Goal: Information Seeking & Learning: Check status

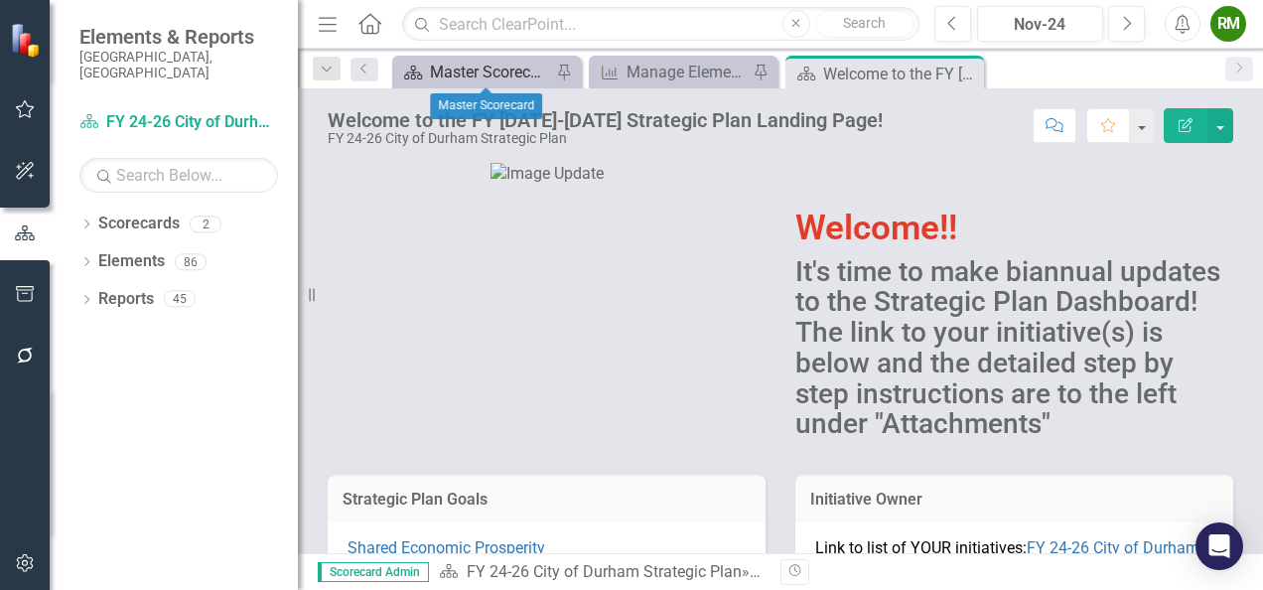
click at [479, 71] on div "Master Scorecard" at bounding box center [490, 72] width 121 height 25
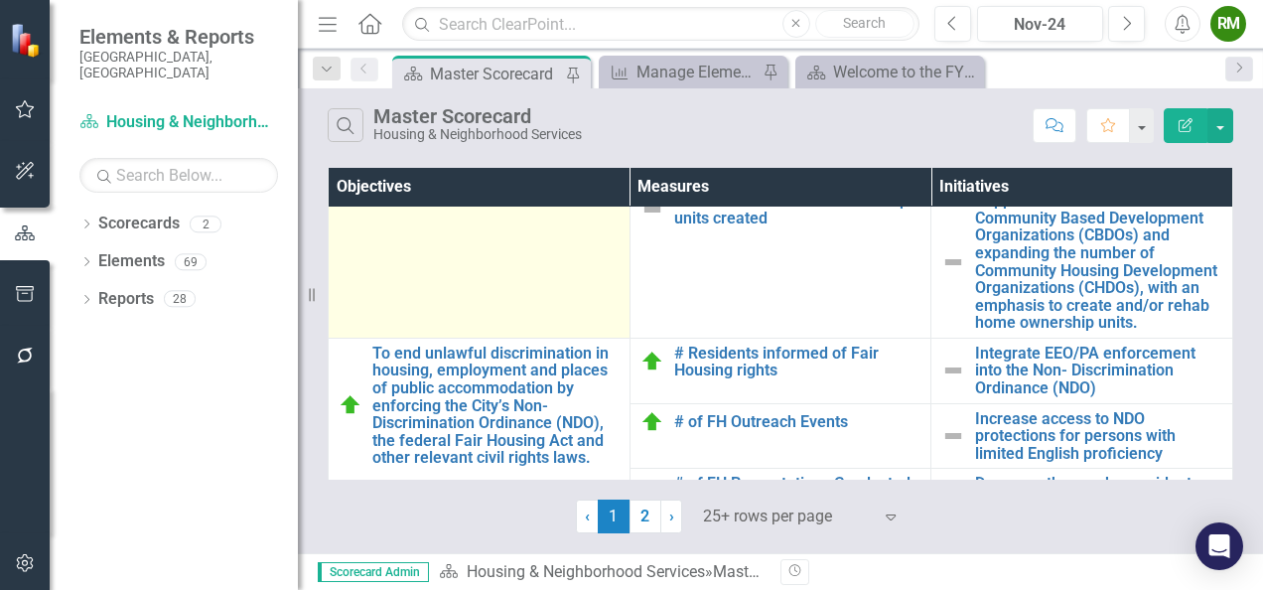
scroll to position [596, 0]
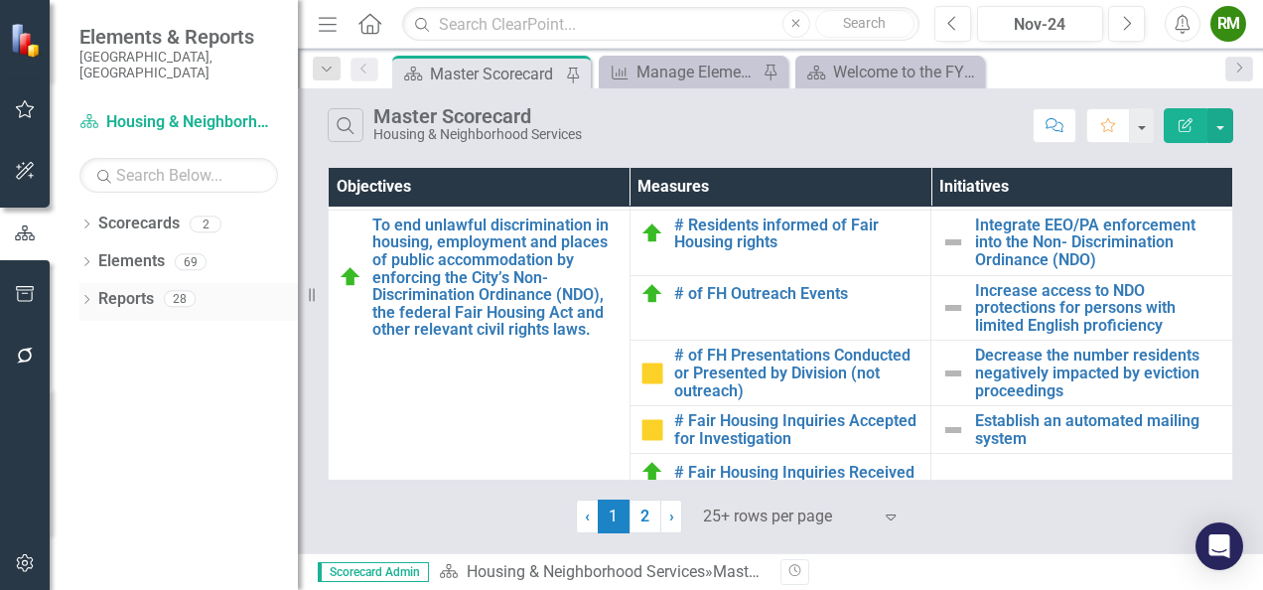
click at [84, 296] on icon "Dropdown" at bounding box center [86, 301] width 14 height 11
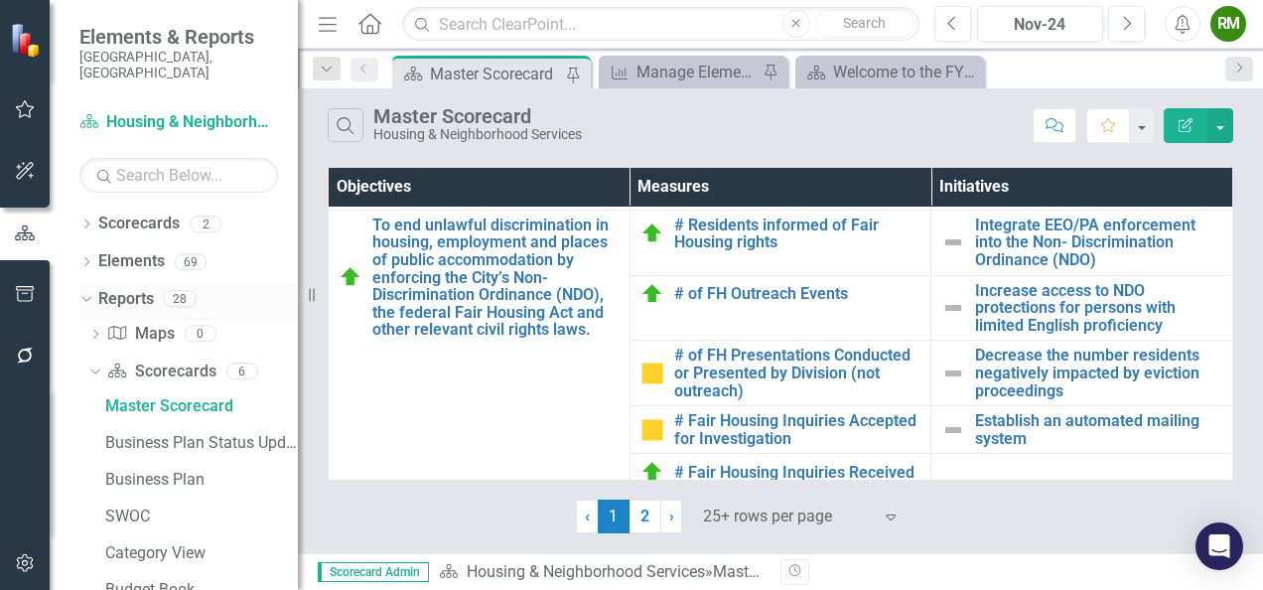
click at [87, 291] on icon "Dropdown" at bounding box center [83, 298] width 11 height 14
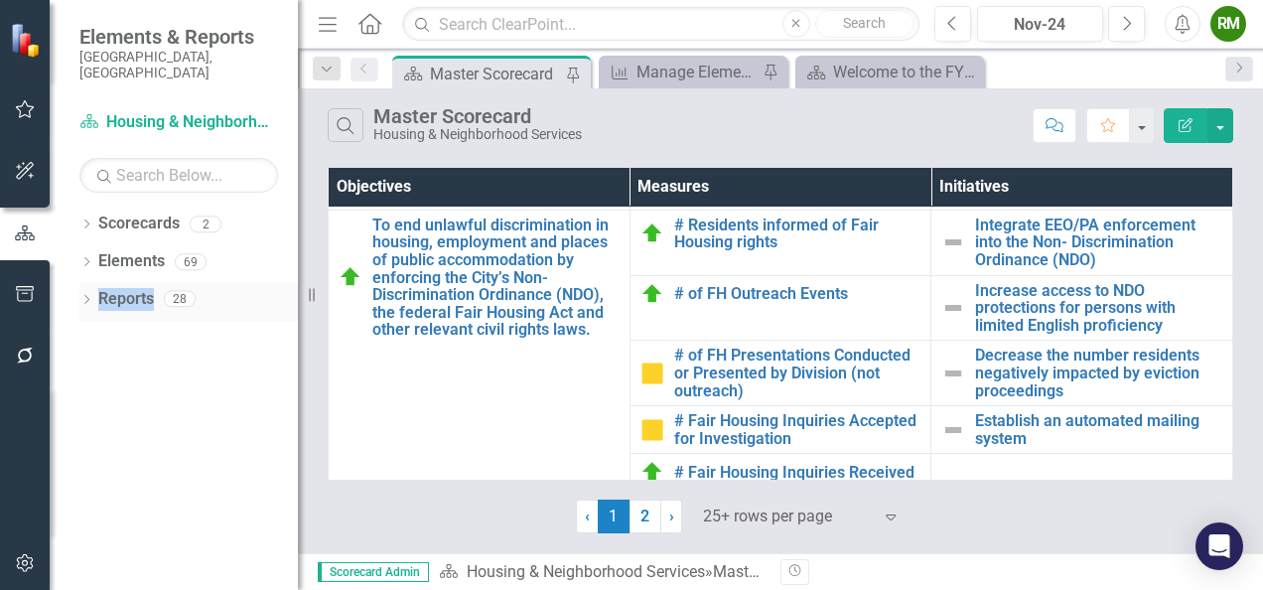
click at [85, 296] on icon "Dropdown" at bounding box center [86, 301] width 14 height 11
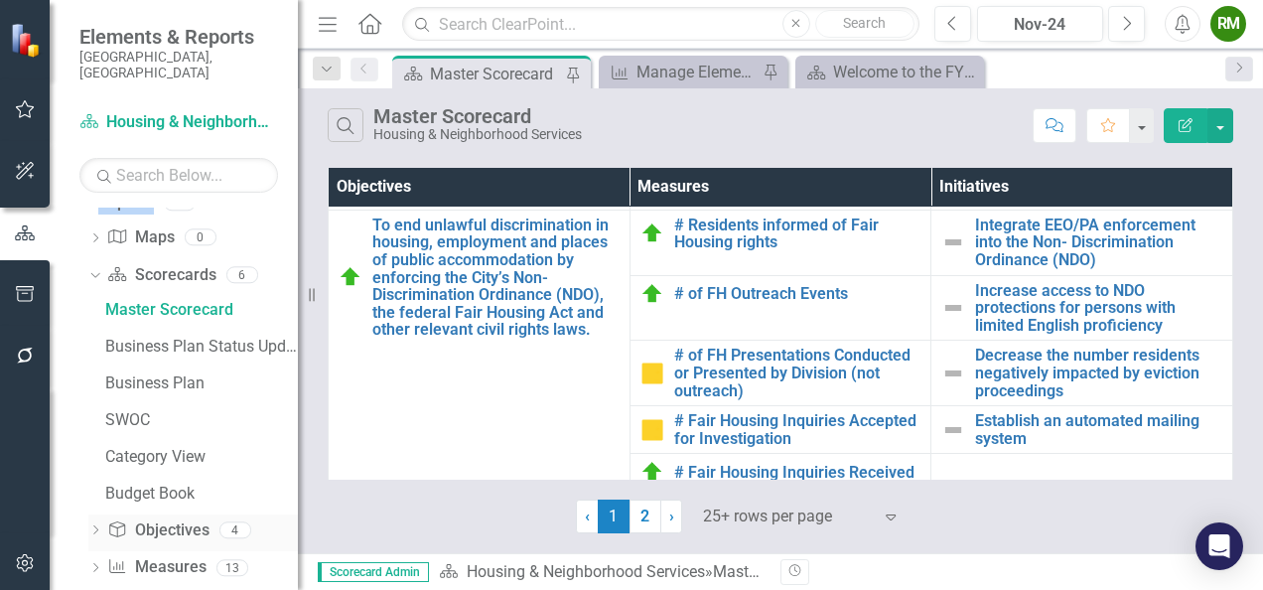
scroll to position [184, 0]
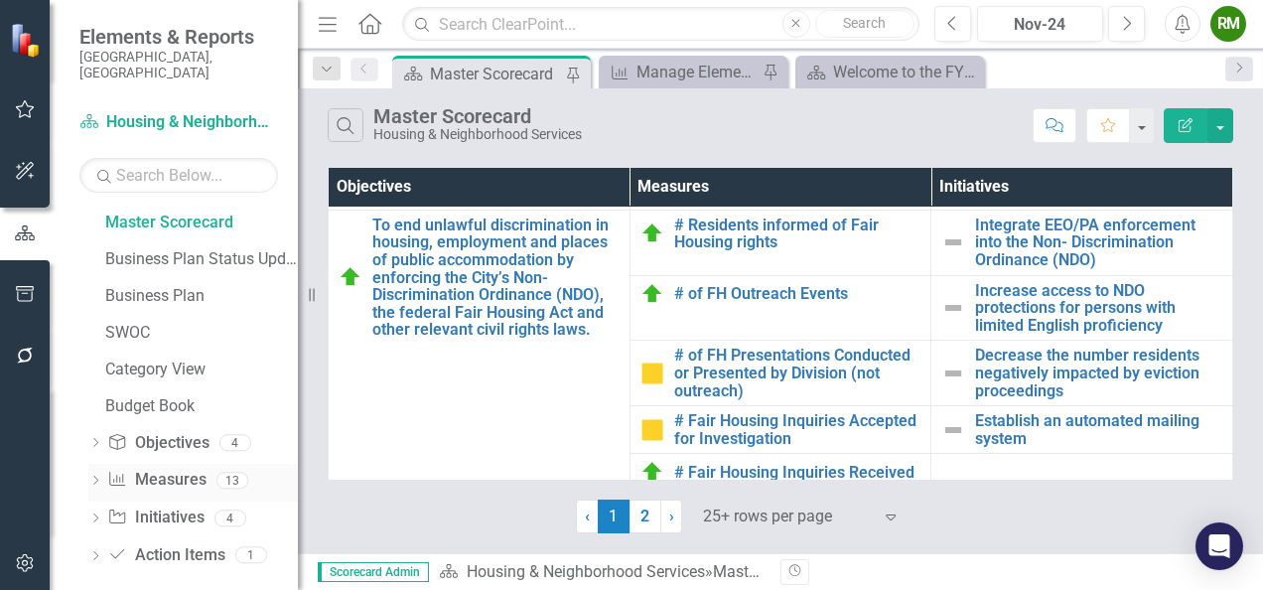
click at [98, 475] on div "Dropdown" at bounding box center [95, 483] width 14 height 17
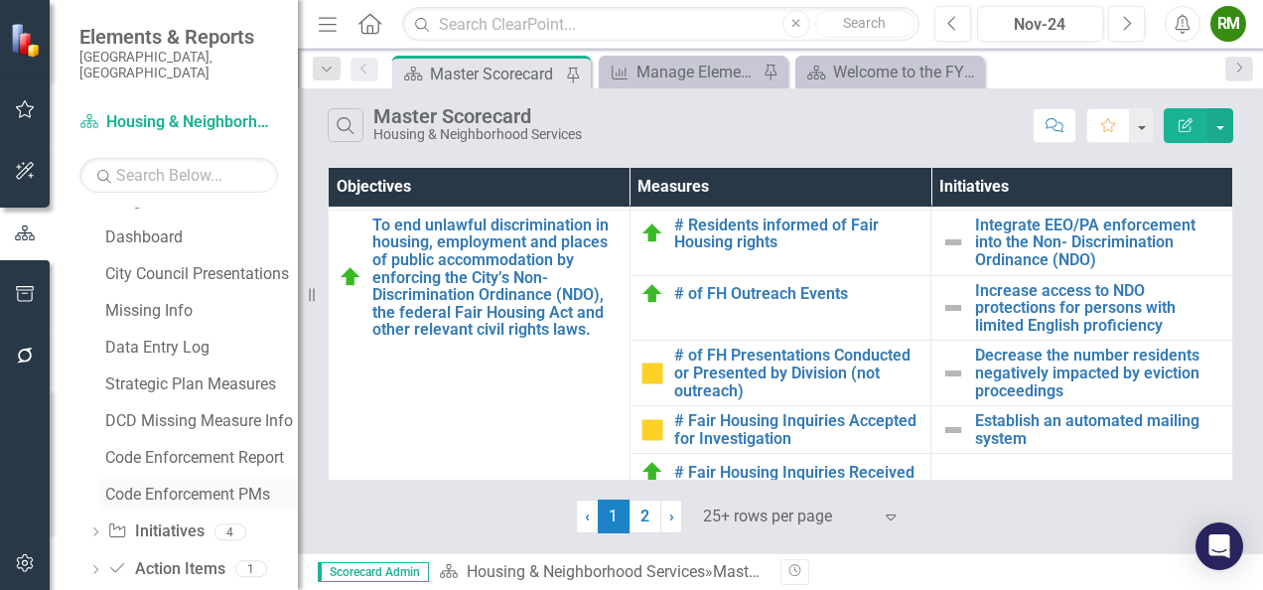
scroll to position [441, 0]
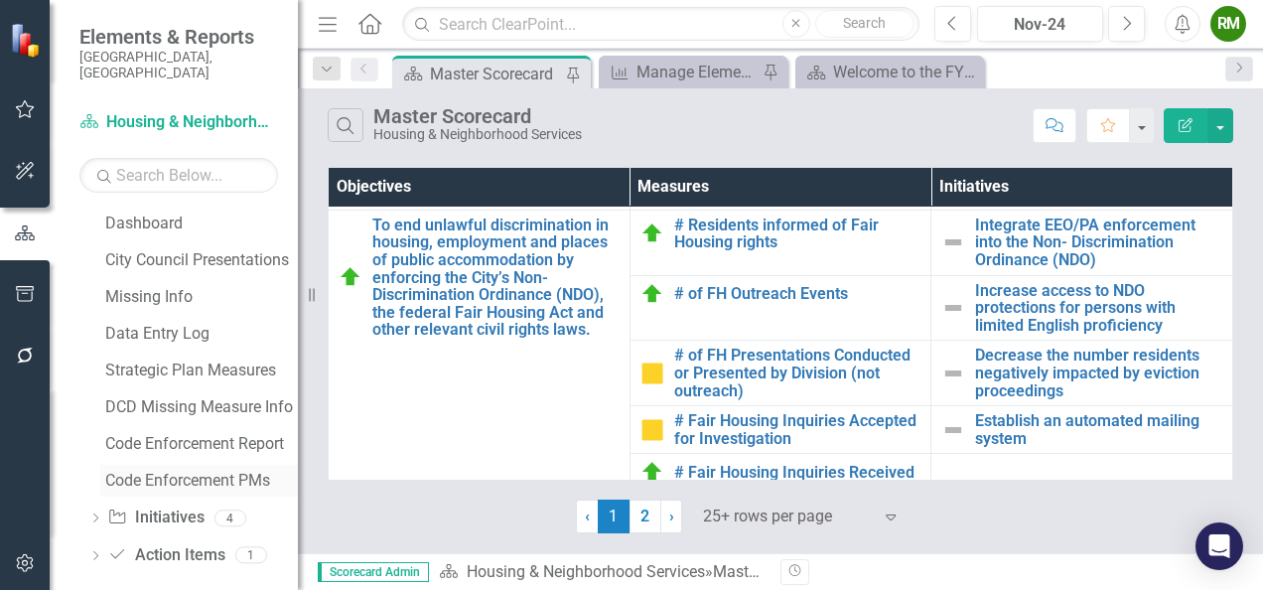
click at [167, 472] on div "Code Enforcement PMs" at bounding box center [201, 481] width 193 height 18
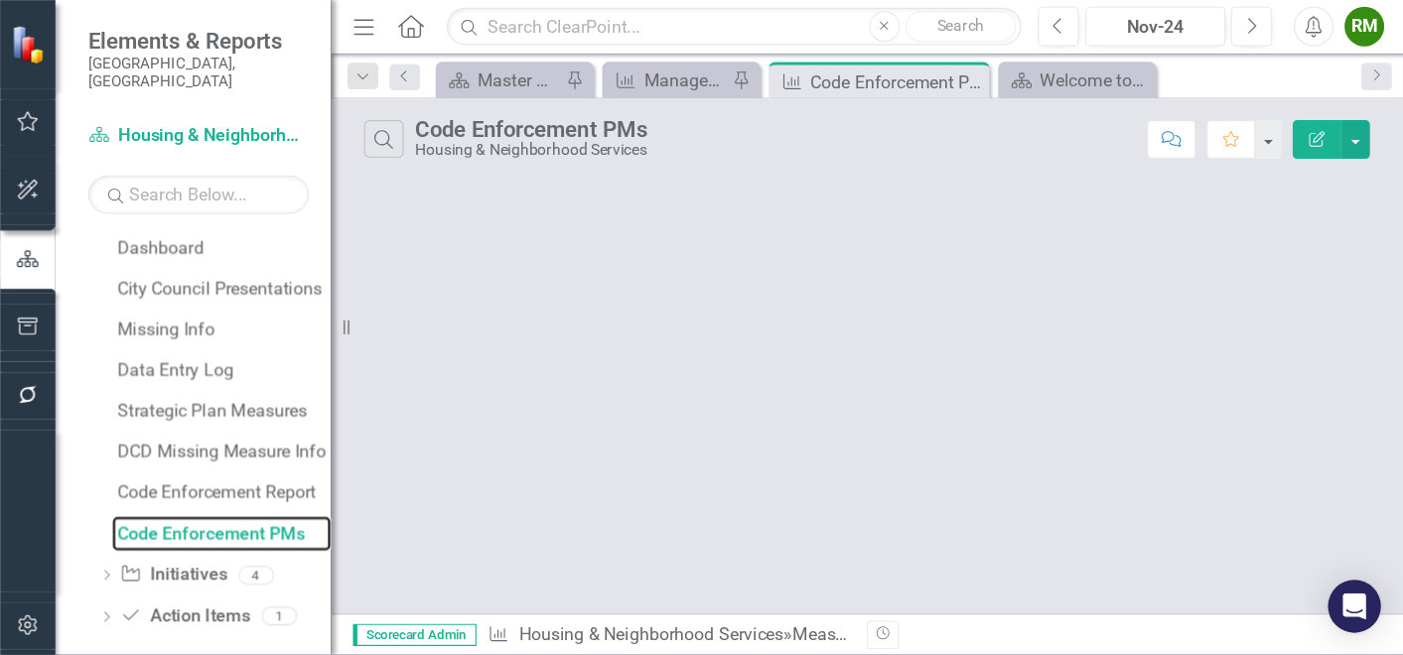
scroll to position [331, 0]
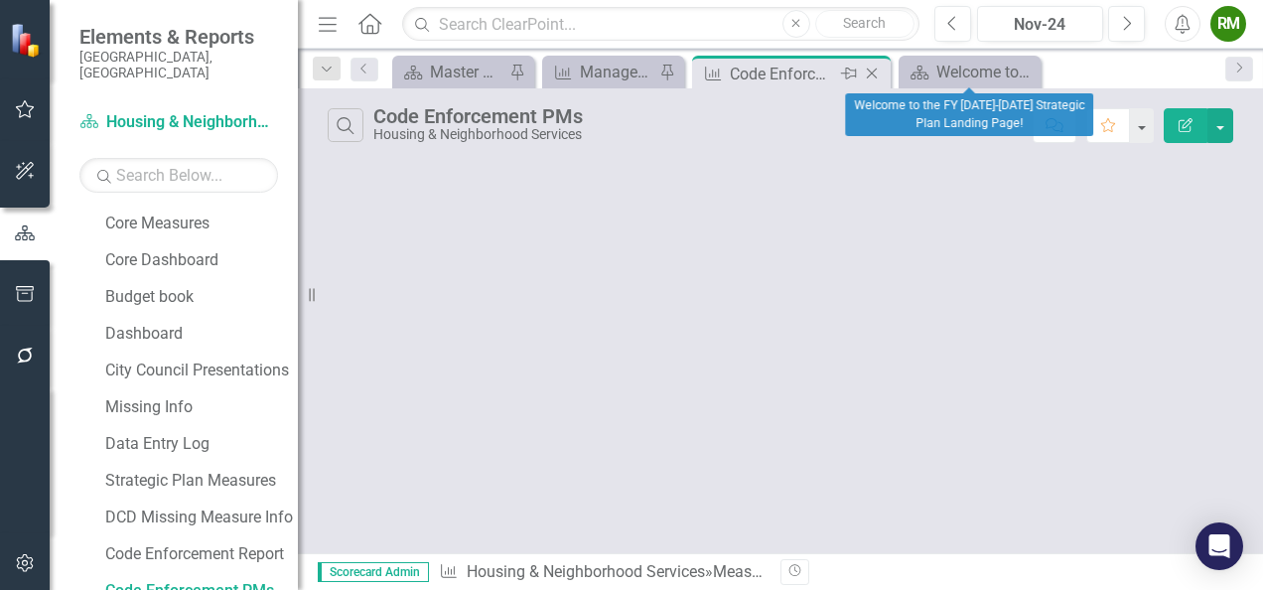
click at [0, 0] on icon "Close" at bounding box center [0, 0] width 0 height 0
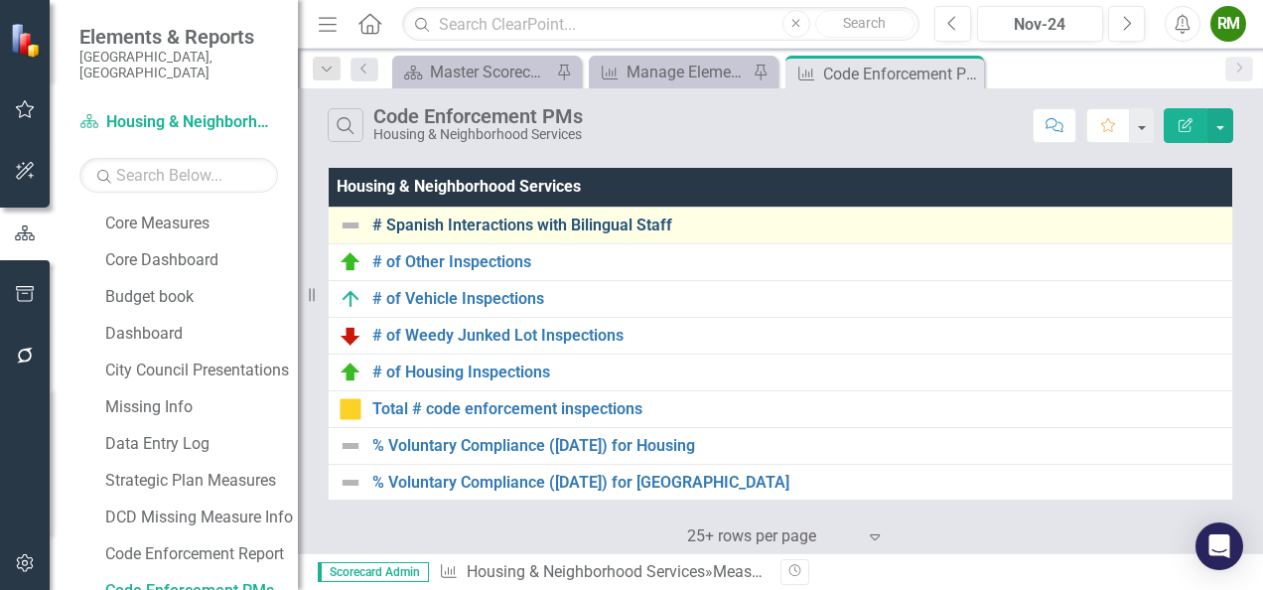
click at [475, 222] on link "# Spanish Interactions with Bilingual Staff" at bounding box center [797, 225] width 850 height 18
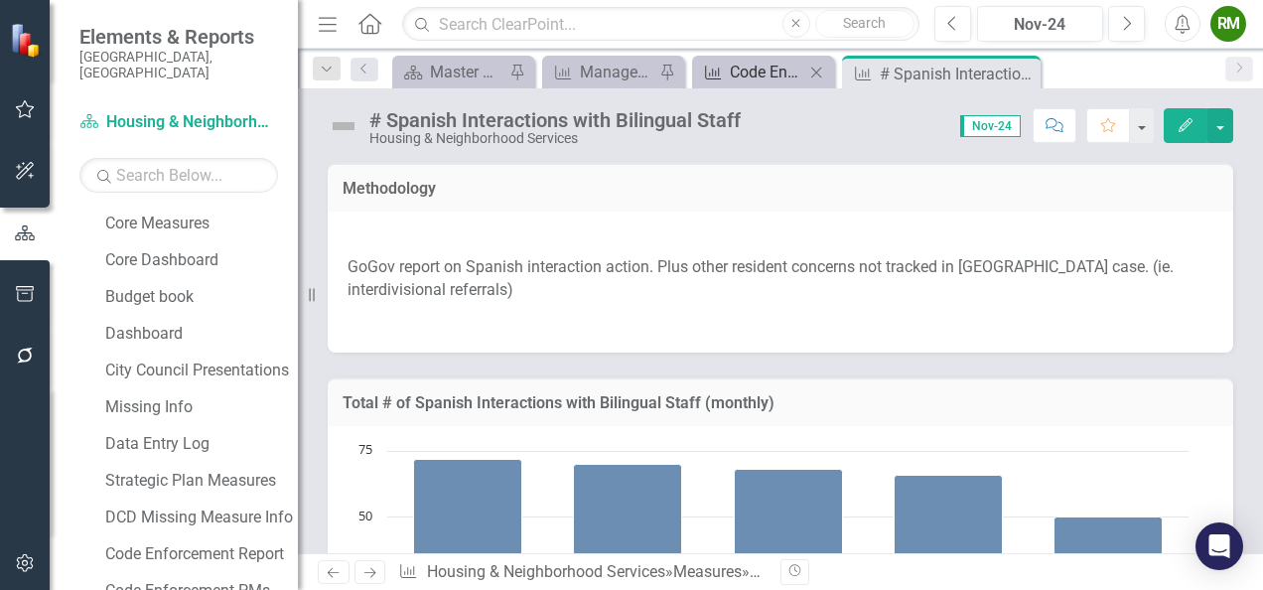
click at [761, 62] on div "Code Enforcement PMs" at bounding box center [767, 72] width 74 height 25
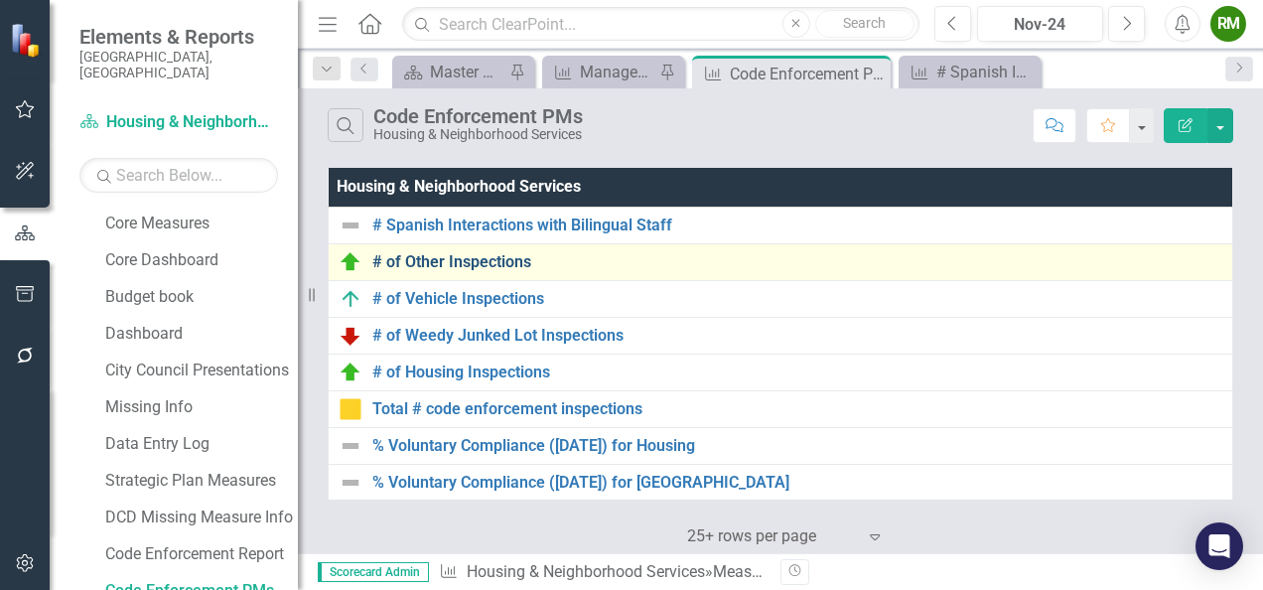
click at [456, 264] on link "# of Other Inspections" at bounding box center [797, 262] width 850 height 18
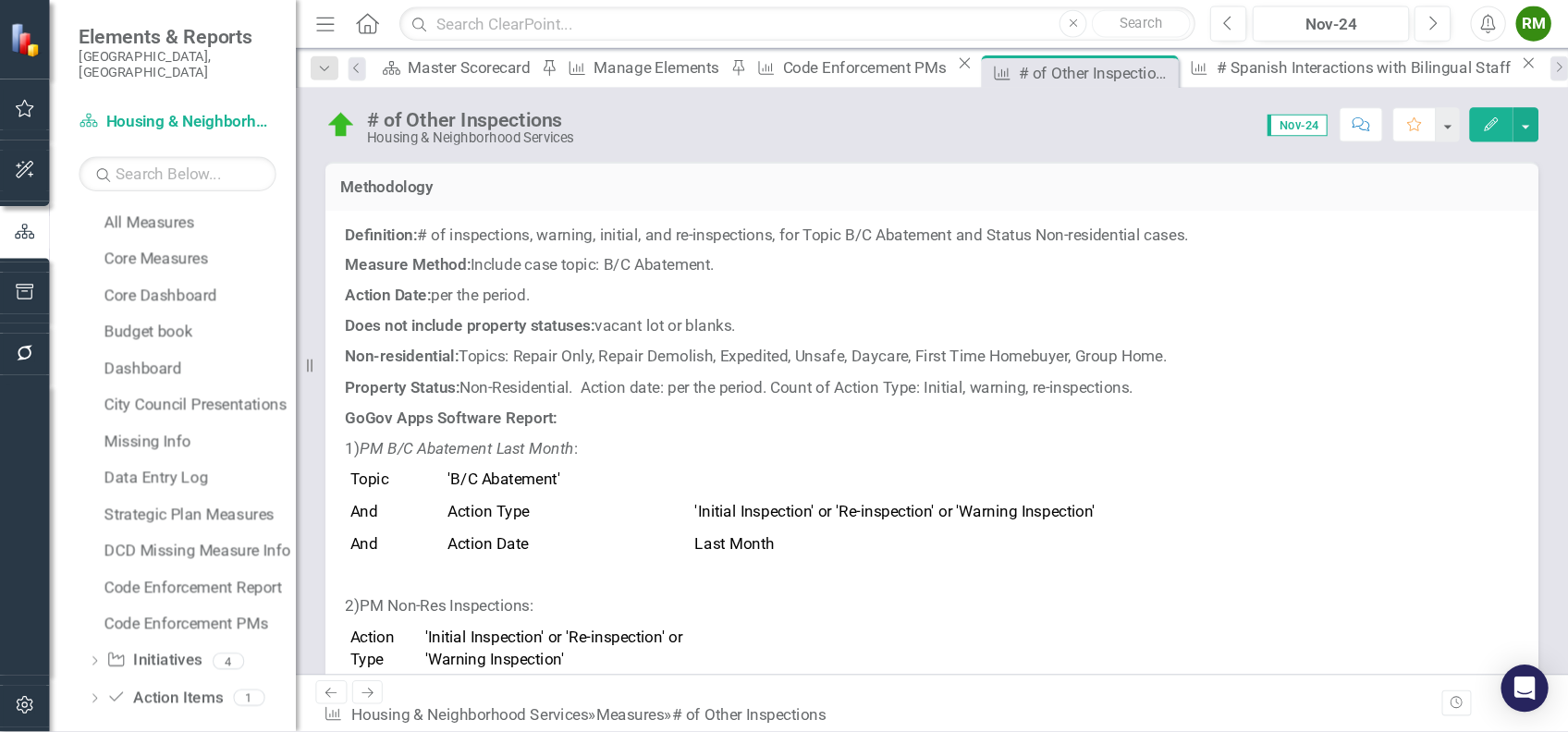
scroll to position [227, 0]
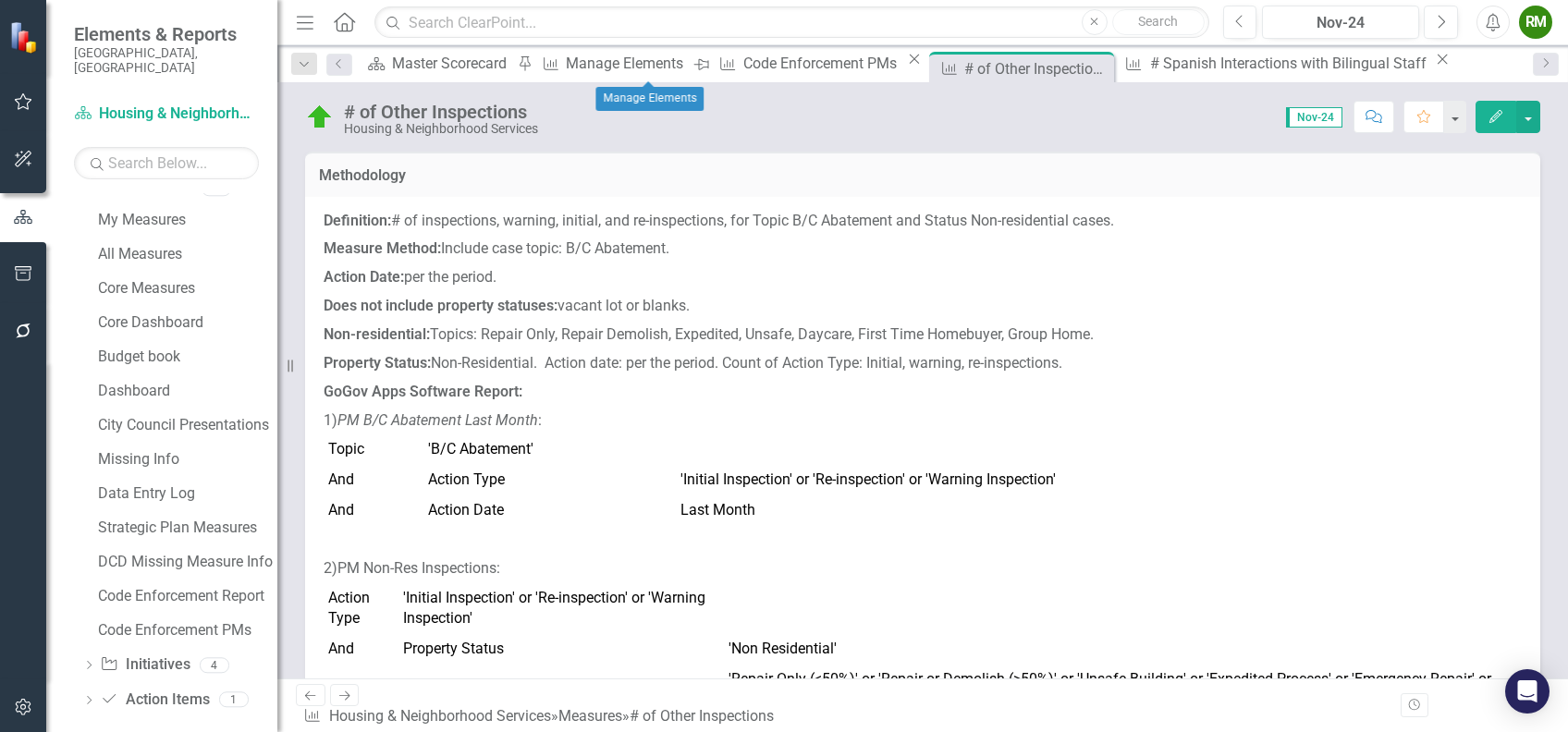
click at [709, 66] on icon at bounding box center [701, 65] width 15 height 11
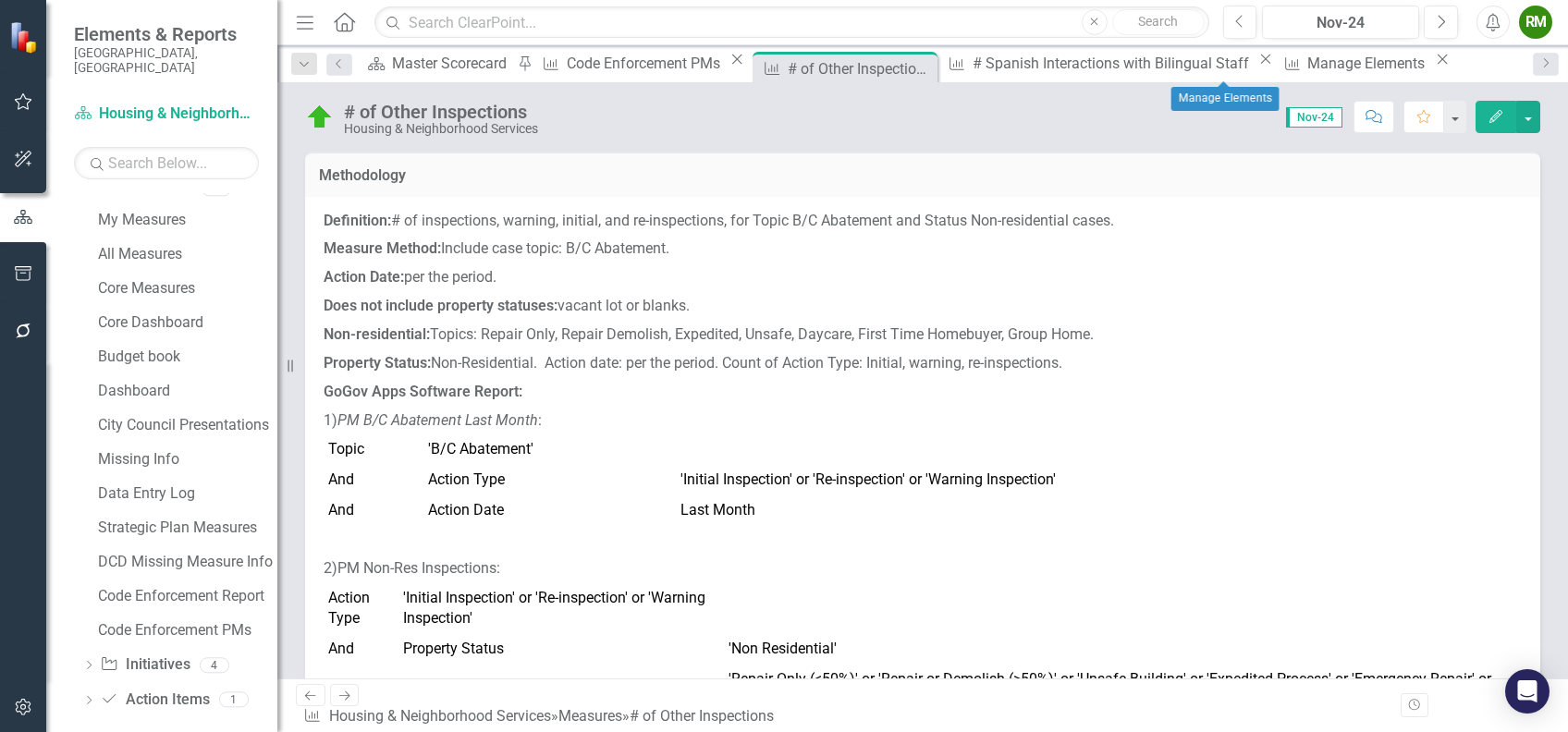
click at [1175, 63] on icon at bounding box center [1442, 60] width 10 height 10
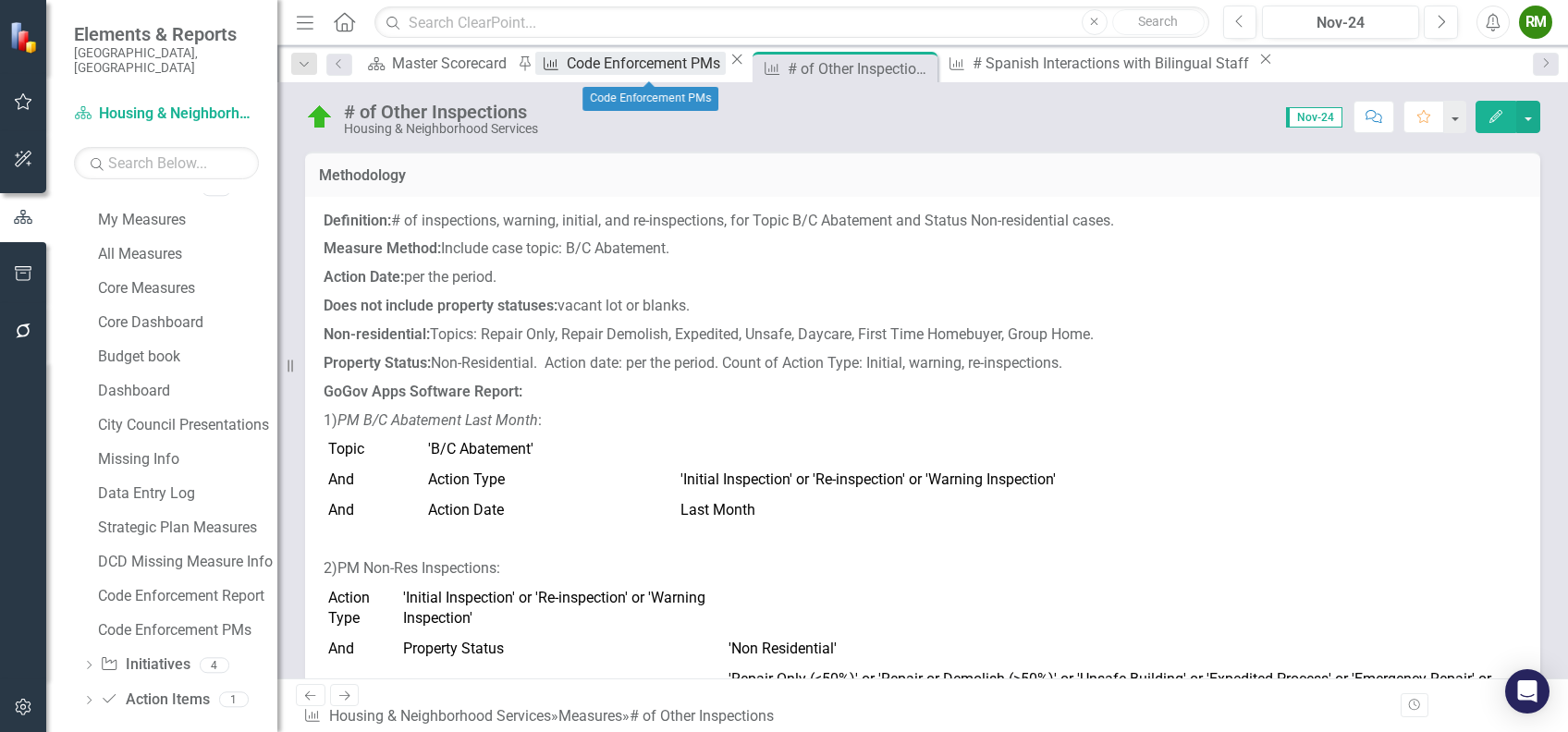
click at [669, 68] on div "Code Enforcement PMs" at bounding box center [646, 63] width 159 height 23
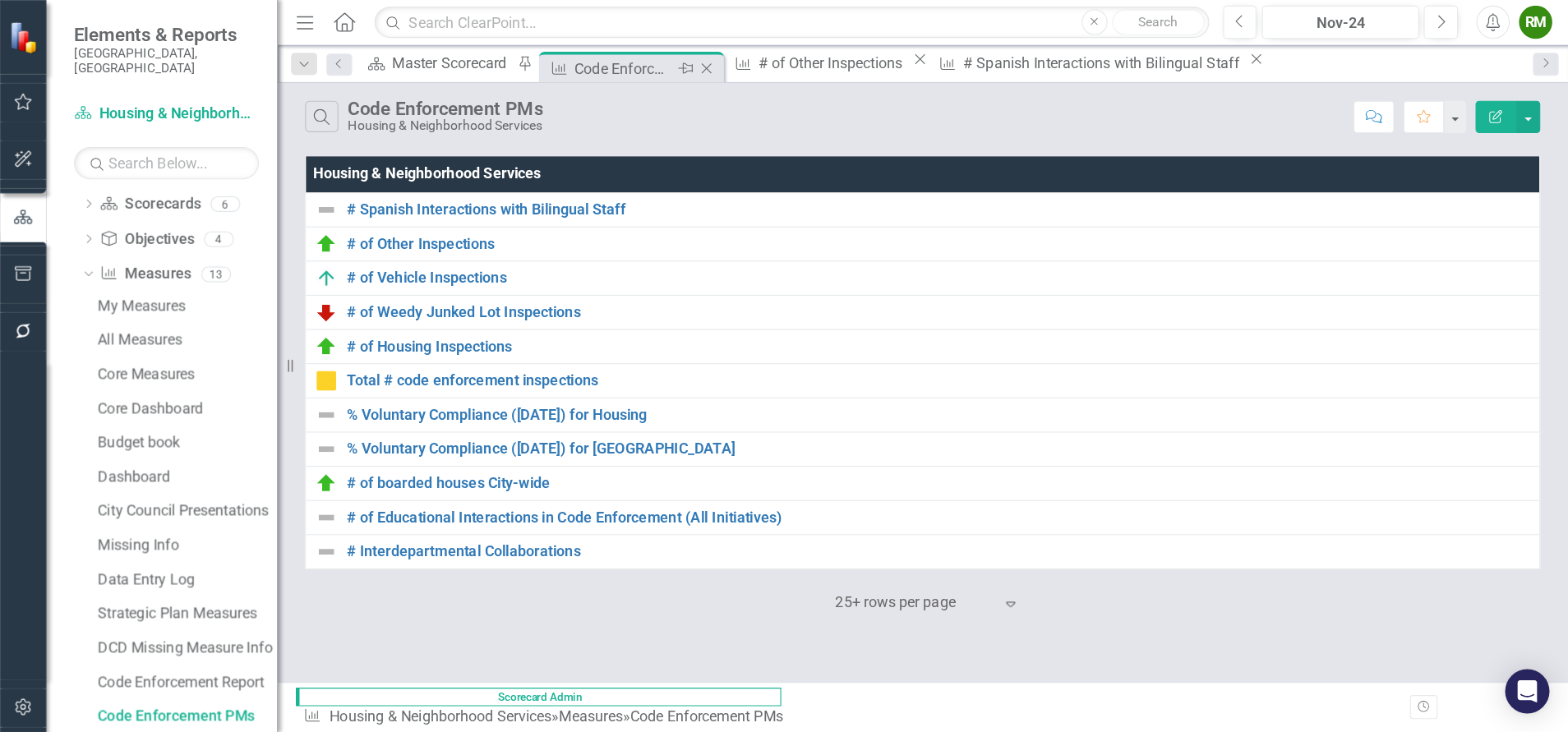
scroll to position [112, 0]
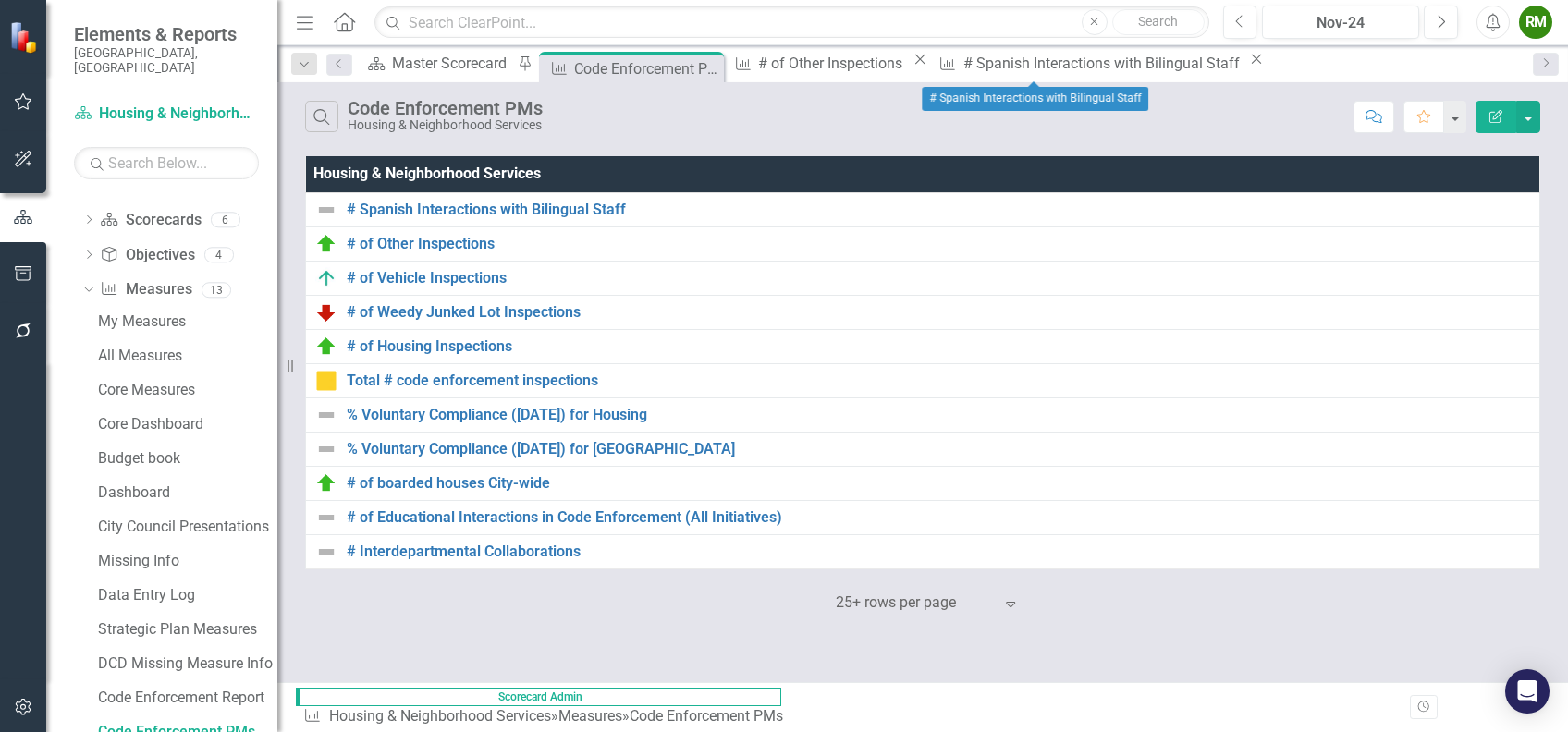
drag, startPoint x: 1117, startPoint y: 61, endPoint x: 1064, endPoint y: 66, distance: 53.2
click at [1175, 64] on icon "Close" at bounding box center [1257, 60] width 19 height 15
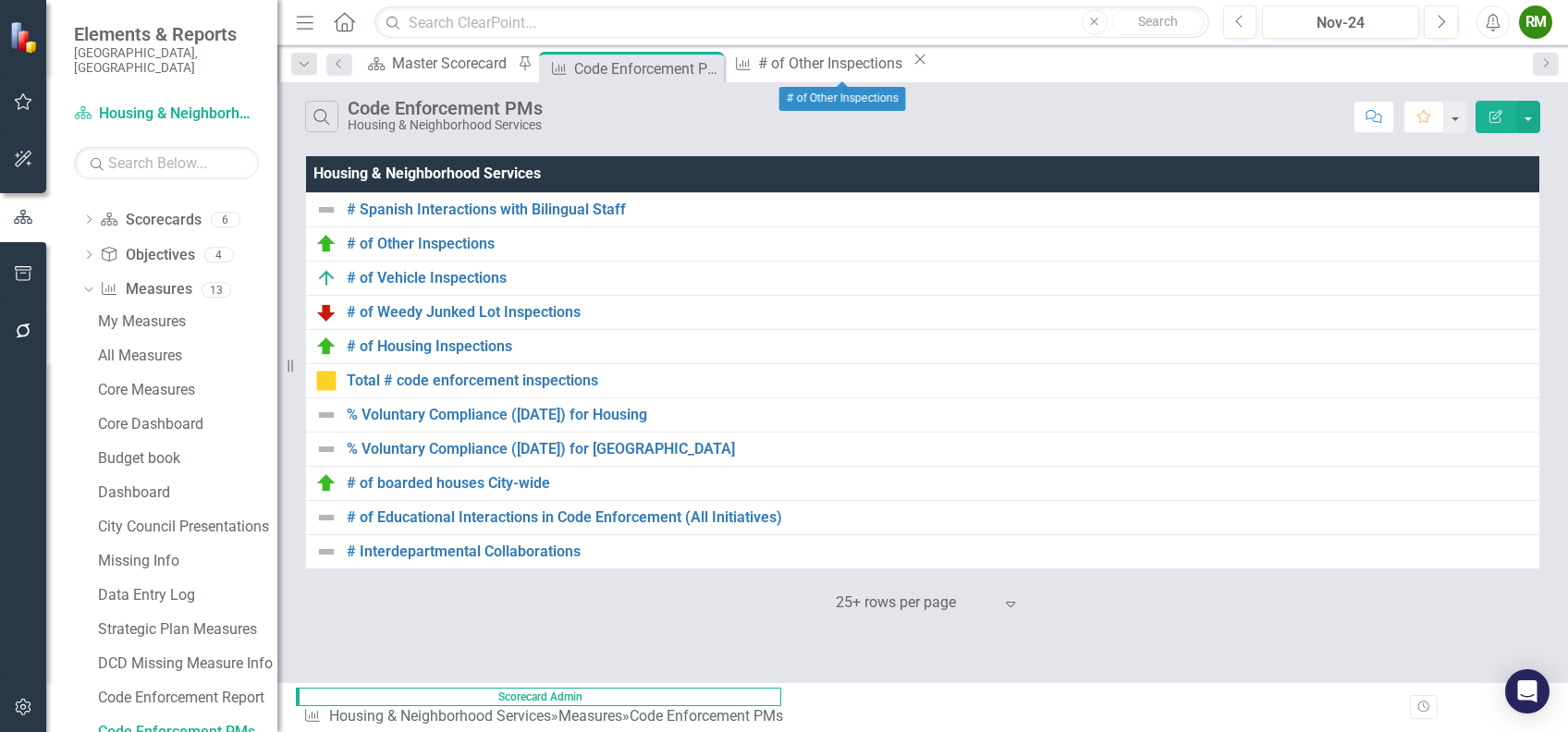
click at [921, 66] on icon "Close" at bounding box center [920, 60] width 19 height 15
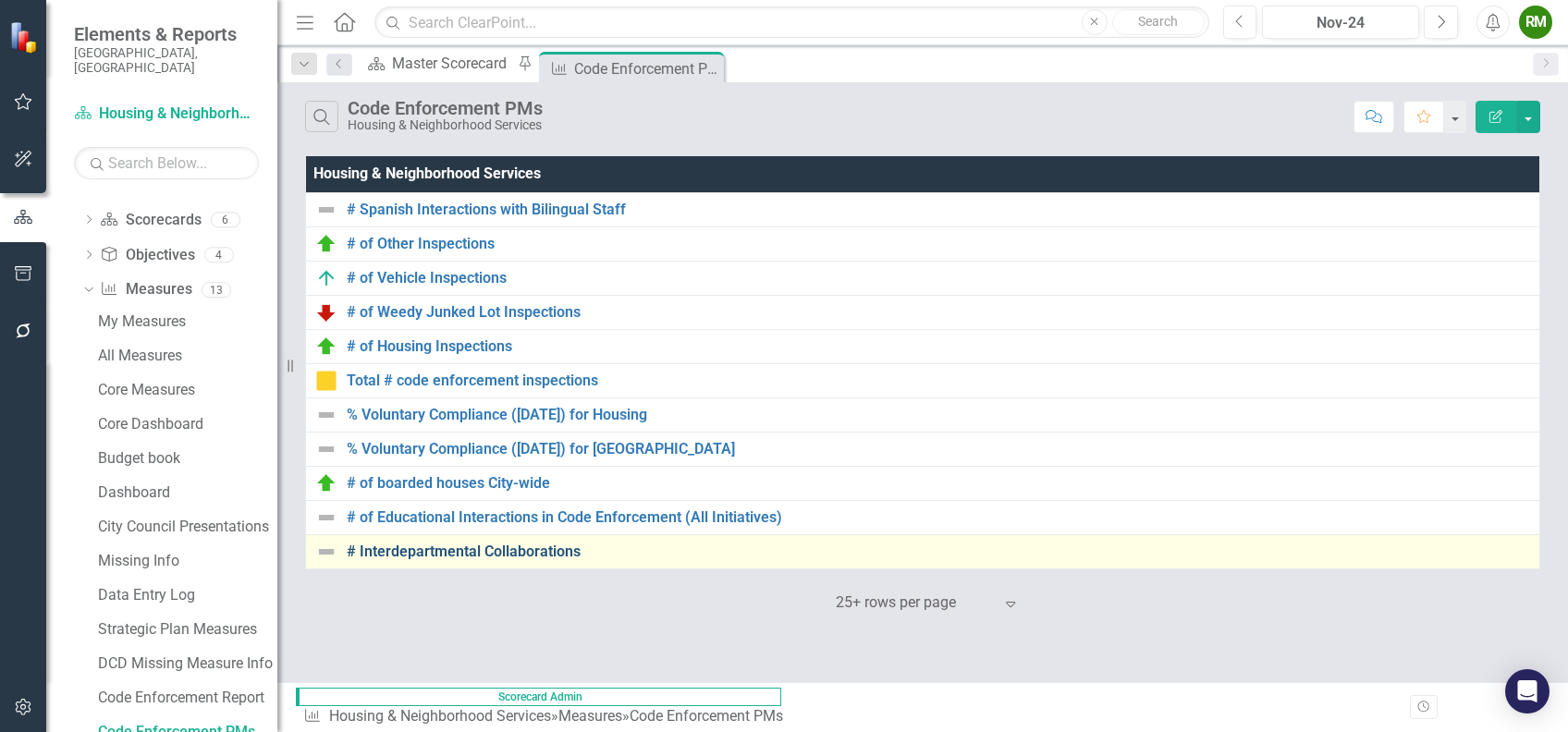
click at [520, 548] on link "# Interdepartmental Collaborations" at bounding box center [938, 552] width 1183 height 17
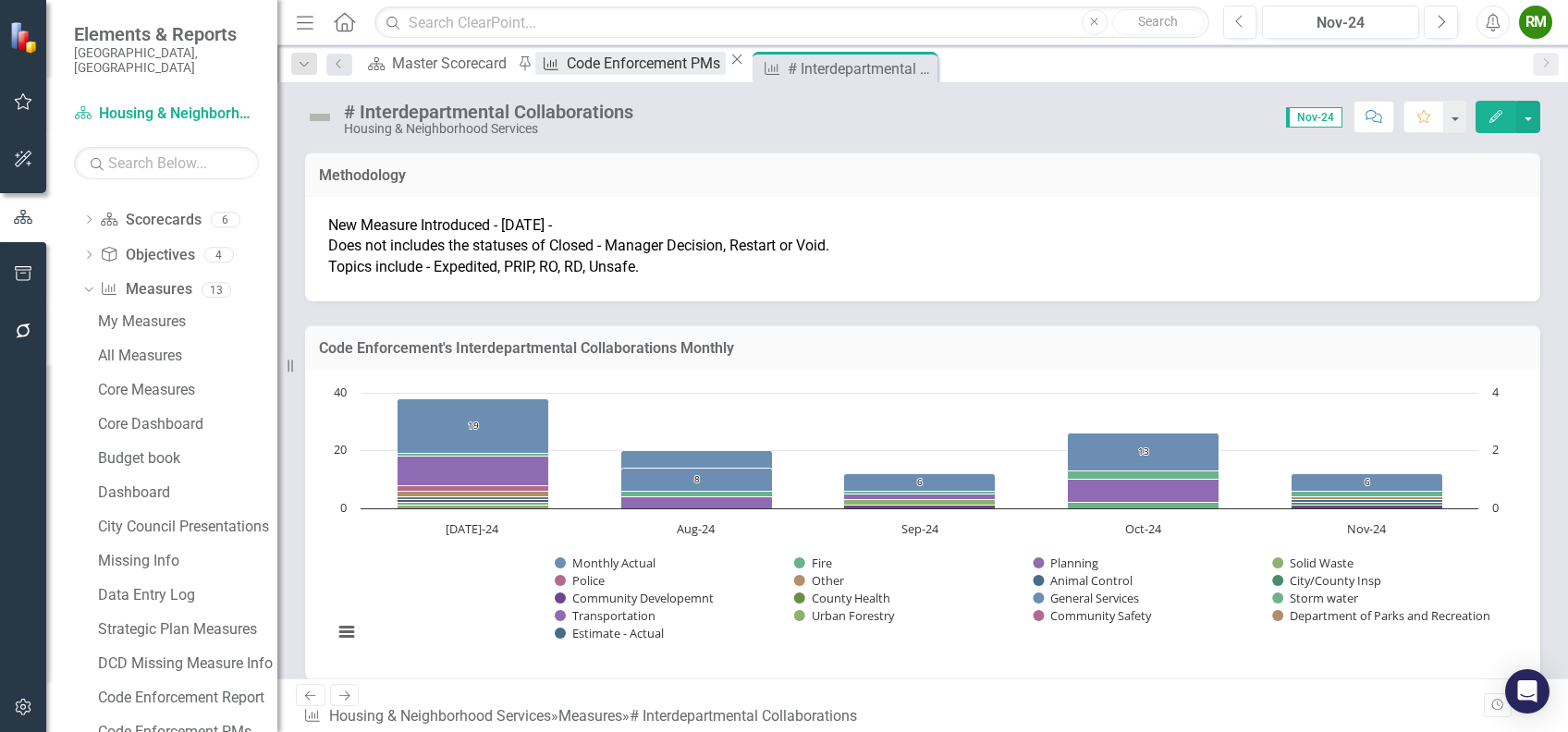
click at [673, 61] on div "Code Enforcement PMs" at bounding box center [646, 63] width 159 height 23
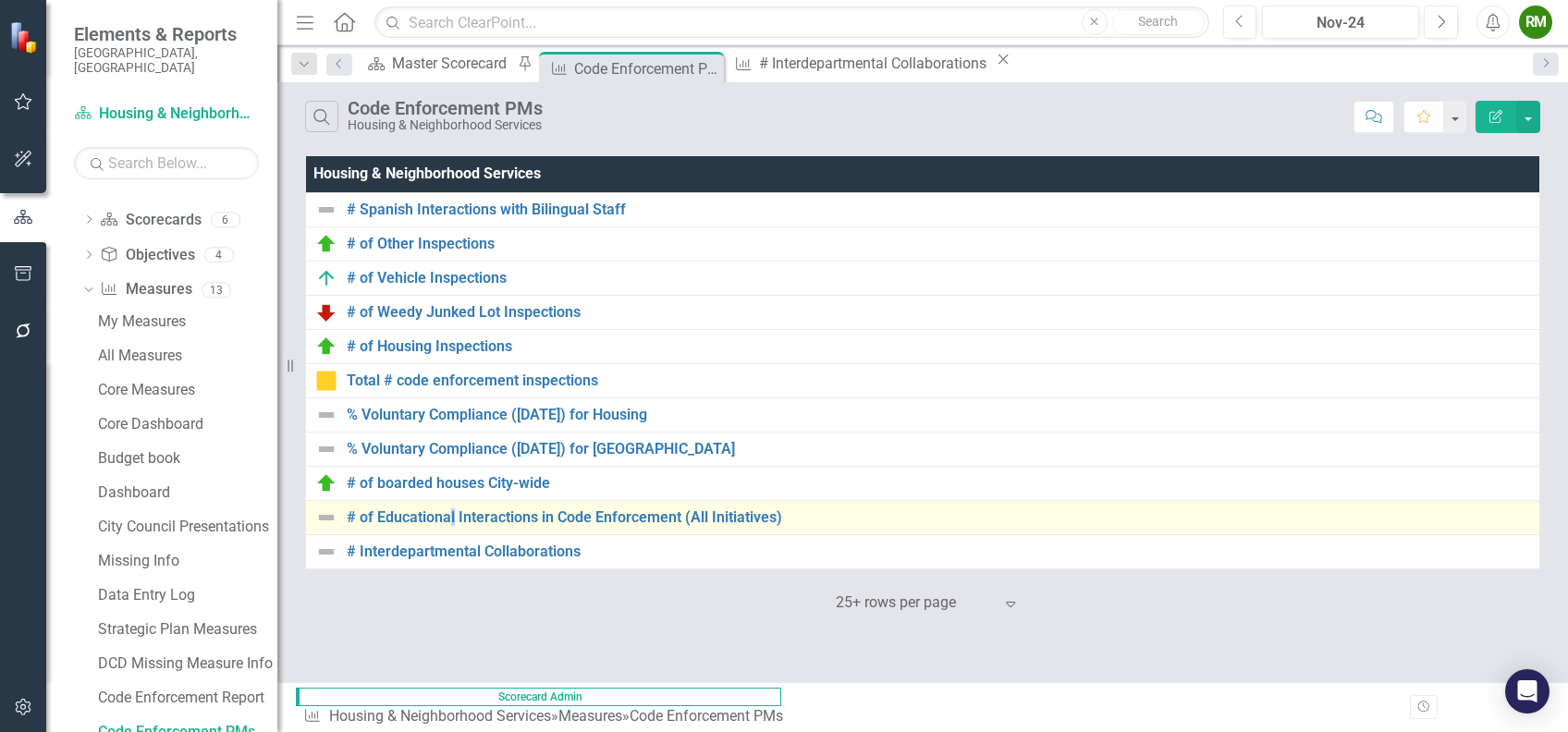
click at [453, 507] on div "# of Educational Interactions in Code Enforcement (All Initiatives)" at bounding box center [923, 518] width 1215 height 22
click at [453, 522] on link "# of Educational Interactions in Code Enforcement (All Initiatives)" at bounding box center [938, 518] width 1183 height 17
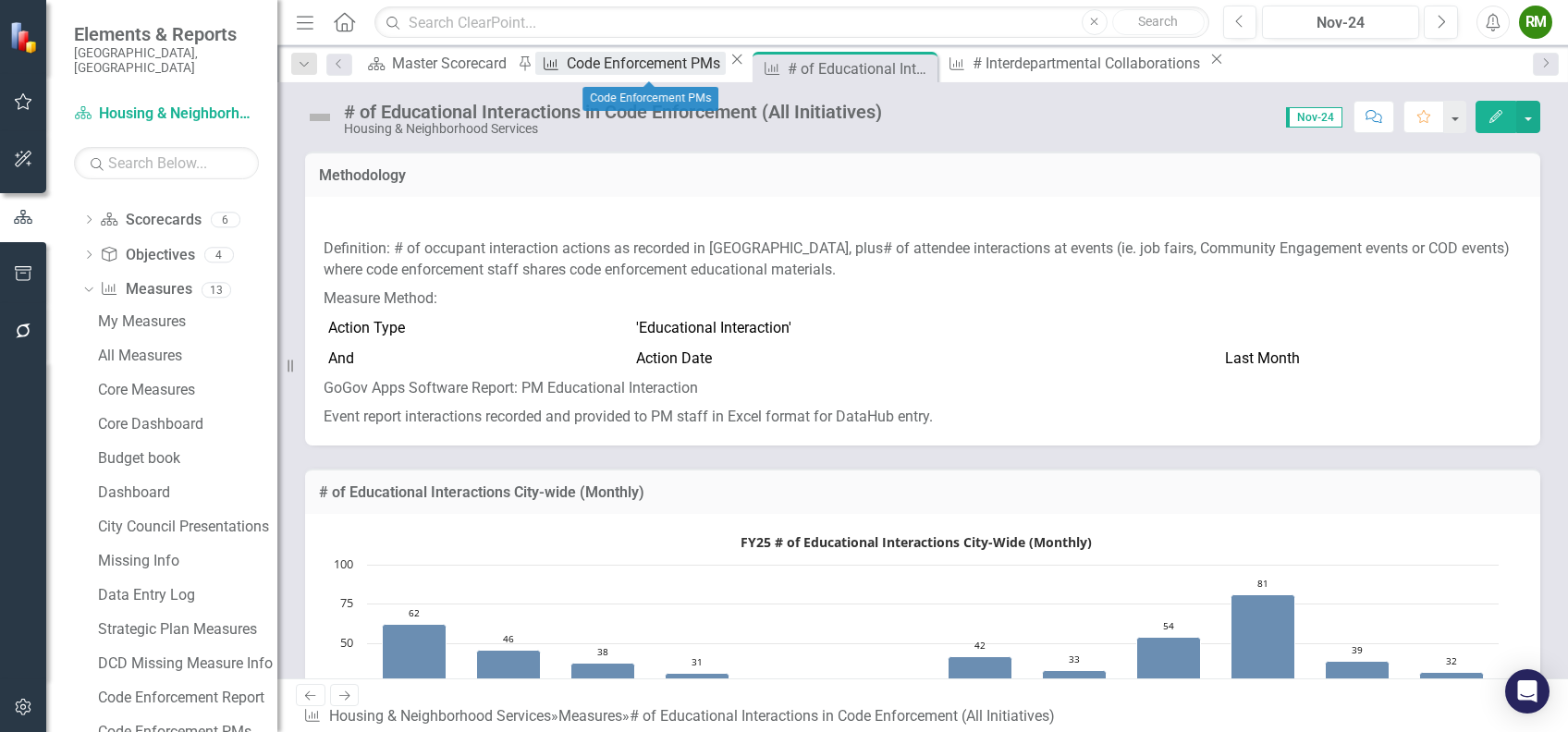
click at [658, 62] on div "Code Enforcement PMs" at bounding box center [646, 63] width 159 height 23
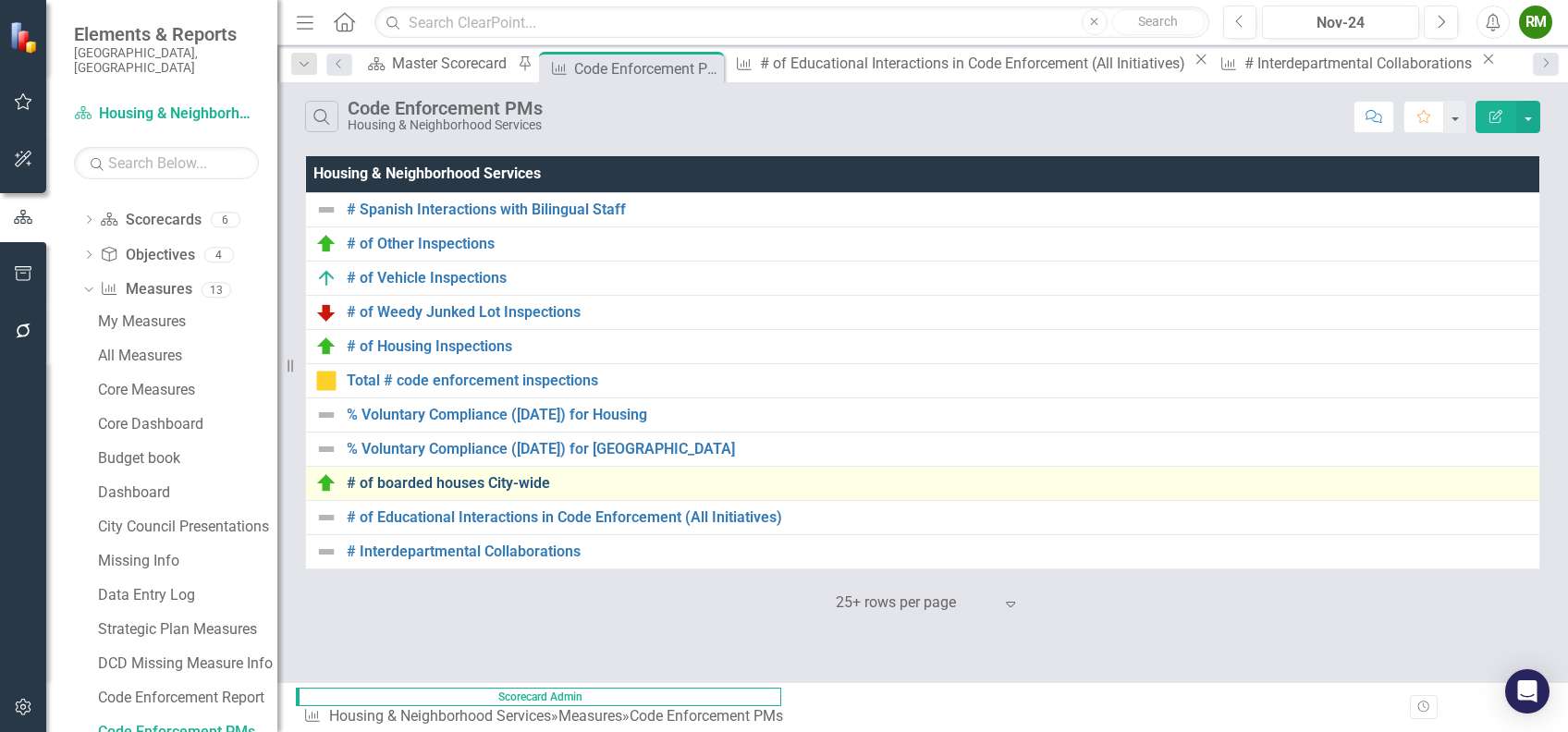
click at [502, 475] on link "# of boarded houses City-wide" at bounding box center [938, 483] width 1183 height 17
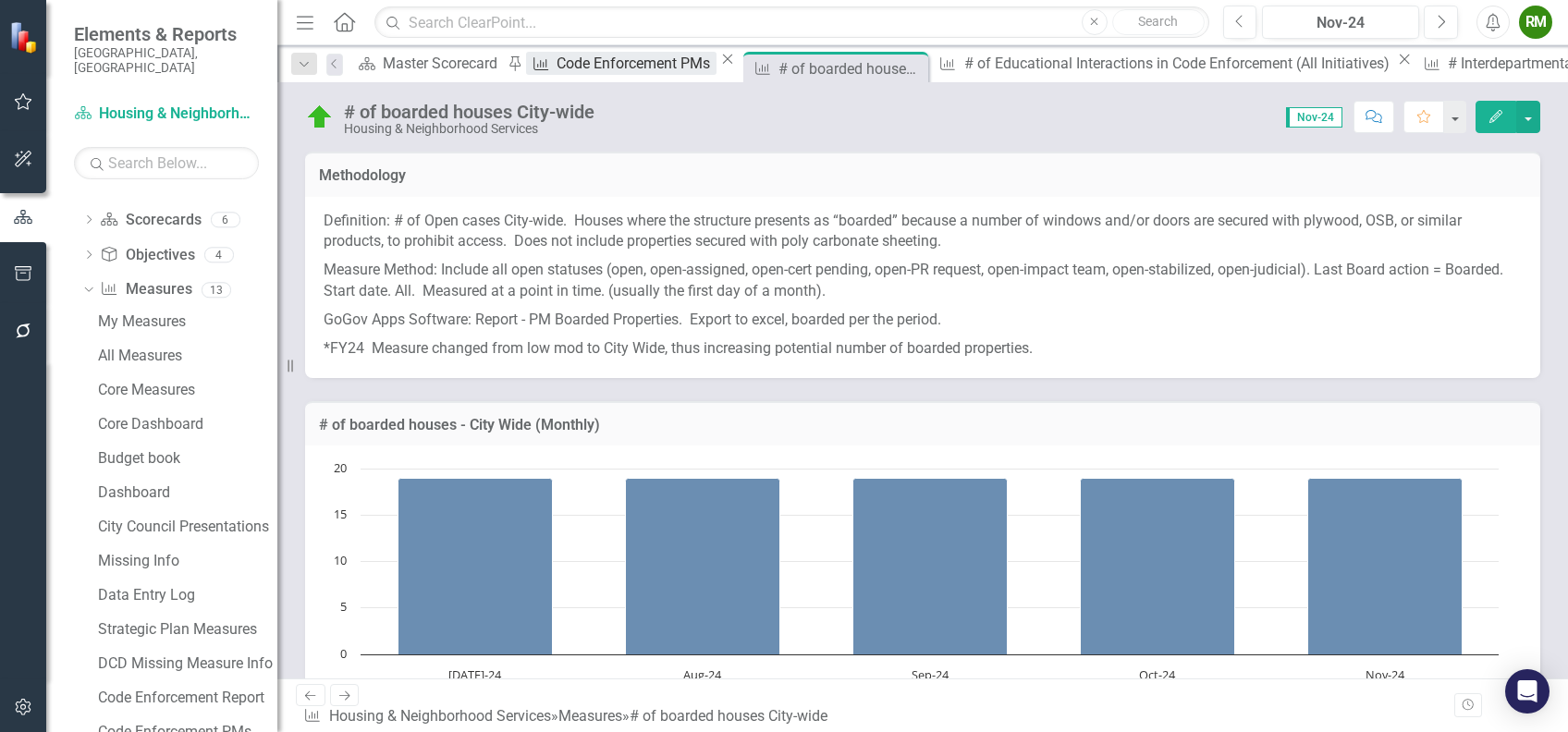
click at [653, 57] on div "Code Enforcement PMs" at bounding box center [636, 63] width 159 height 23
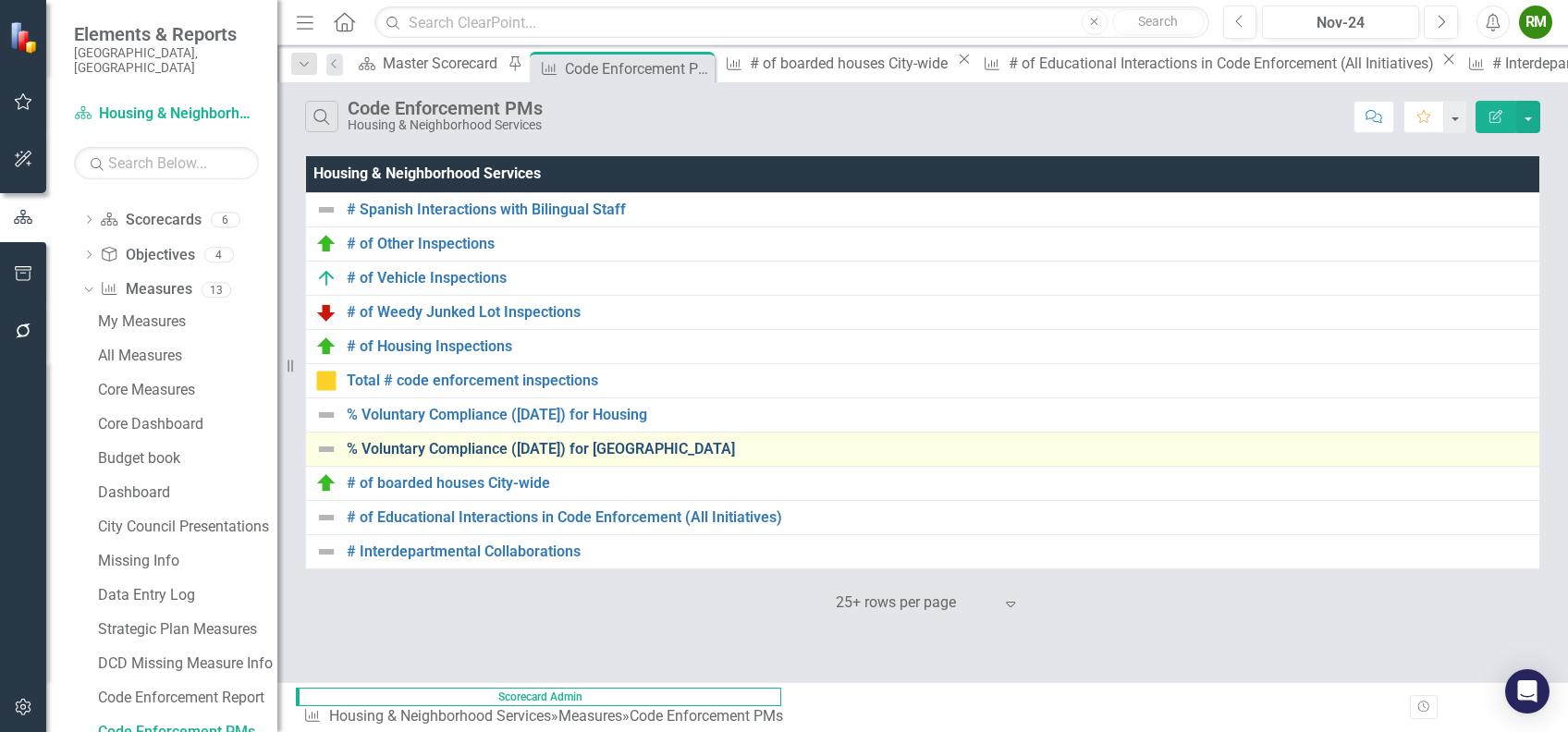
click at [456, 449] on link "% Voluntary Compliance ([DATE]) for [GEOGRAPHIC_DATA]" at bounding box center [938, 450] width 1183 height 17
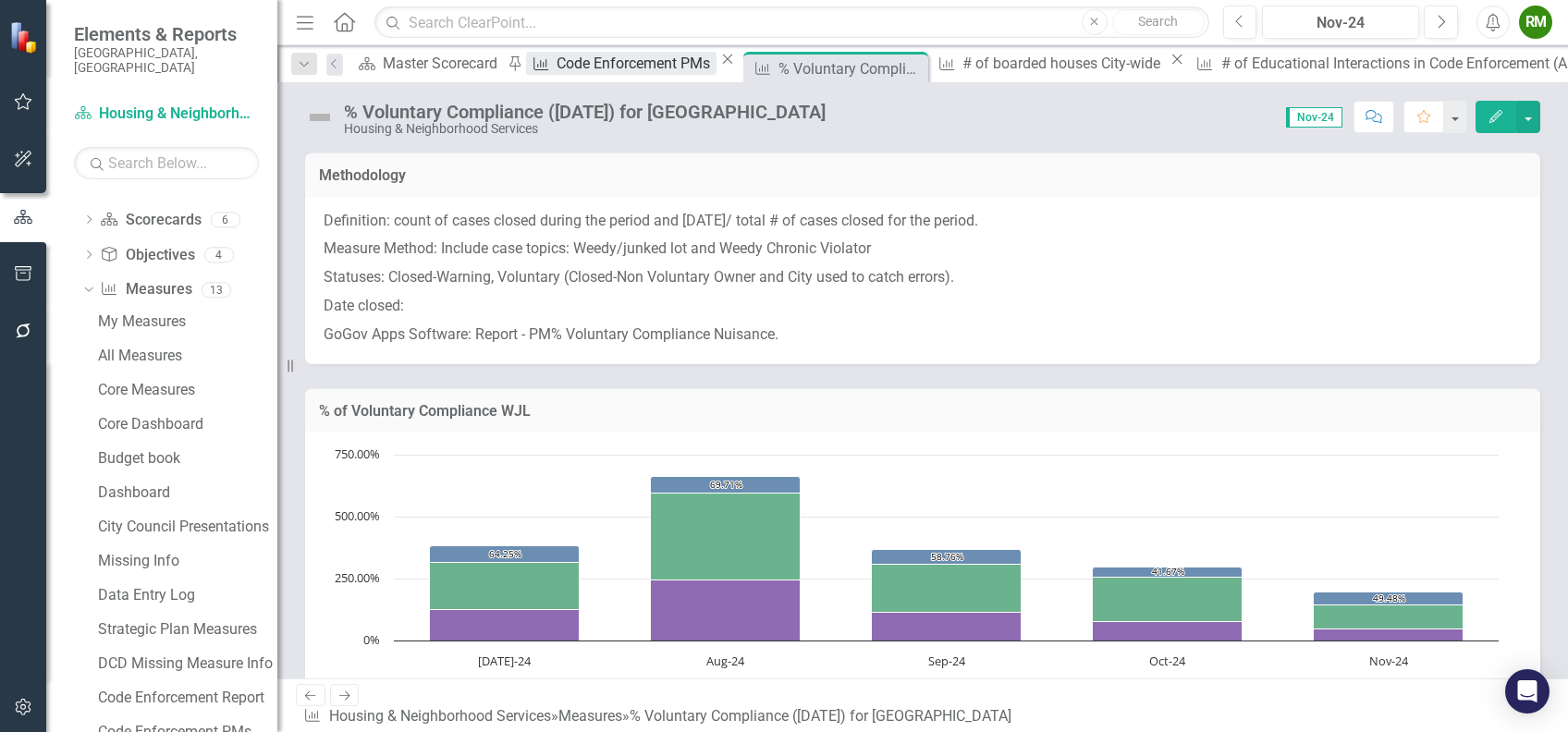
click at [609, 66] on div "Code Enforcement PMs" at bounding box center [636, 63] width 159 height 23
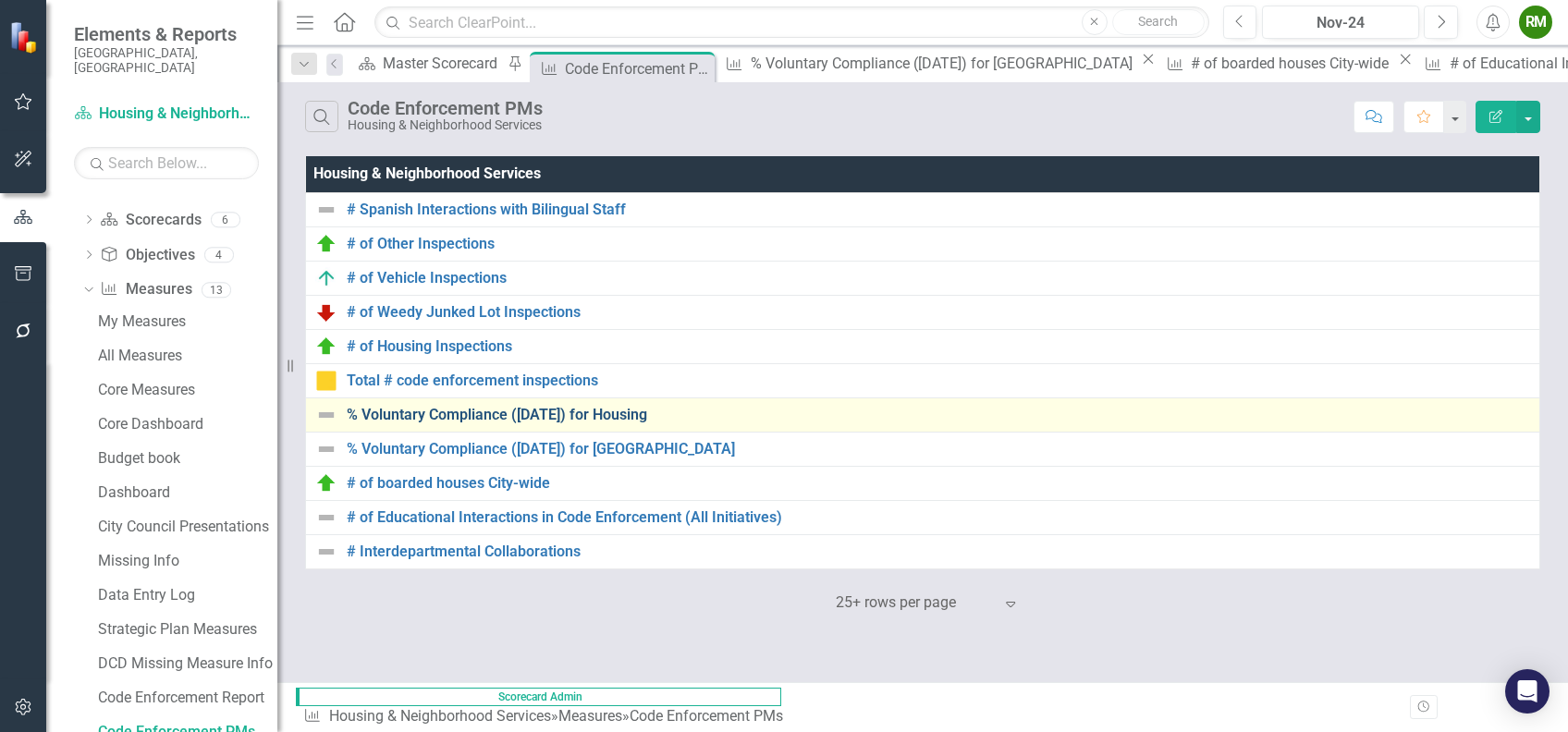
click at [532, 412] on link "% Voluntary Compliance ([DATE]) for Housing" at bounding box center [938, 415] width 1183 height 17
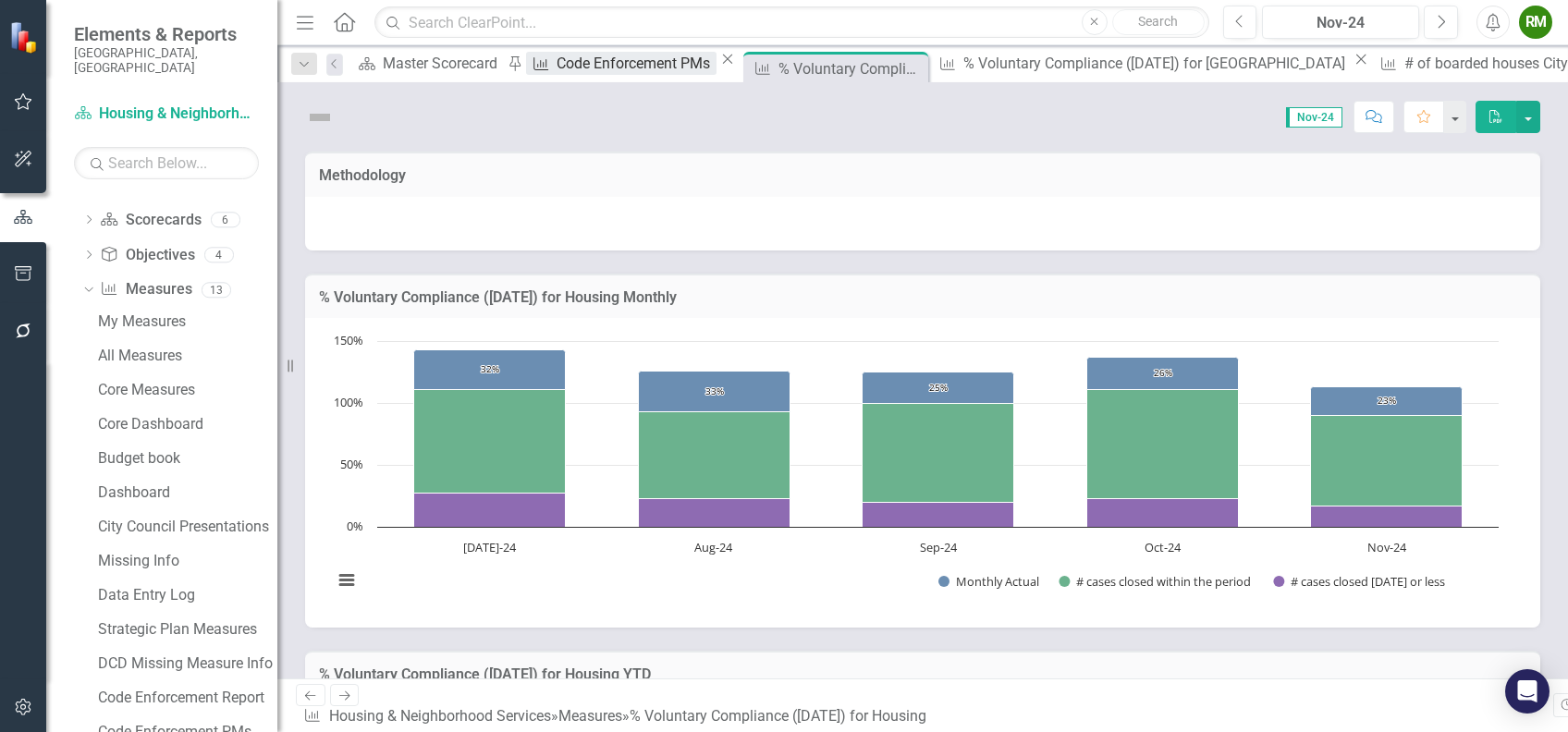
click at [577, 66] on div "Code Enforcement PMs" at bounding box center [636, 63] width 159 height 23
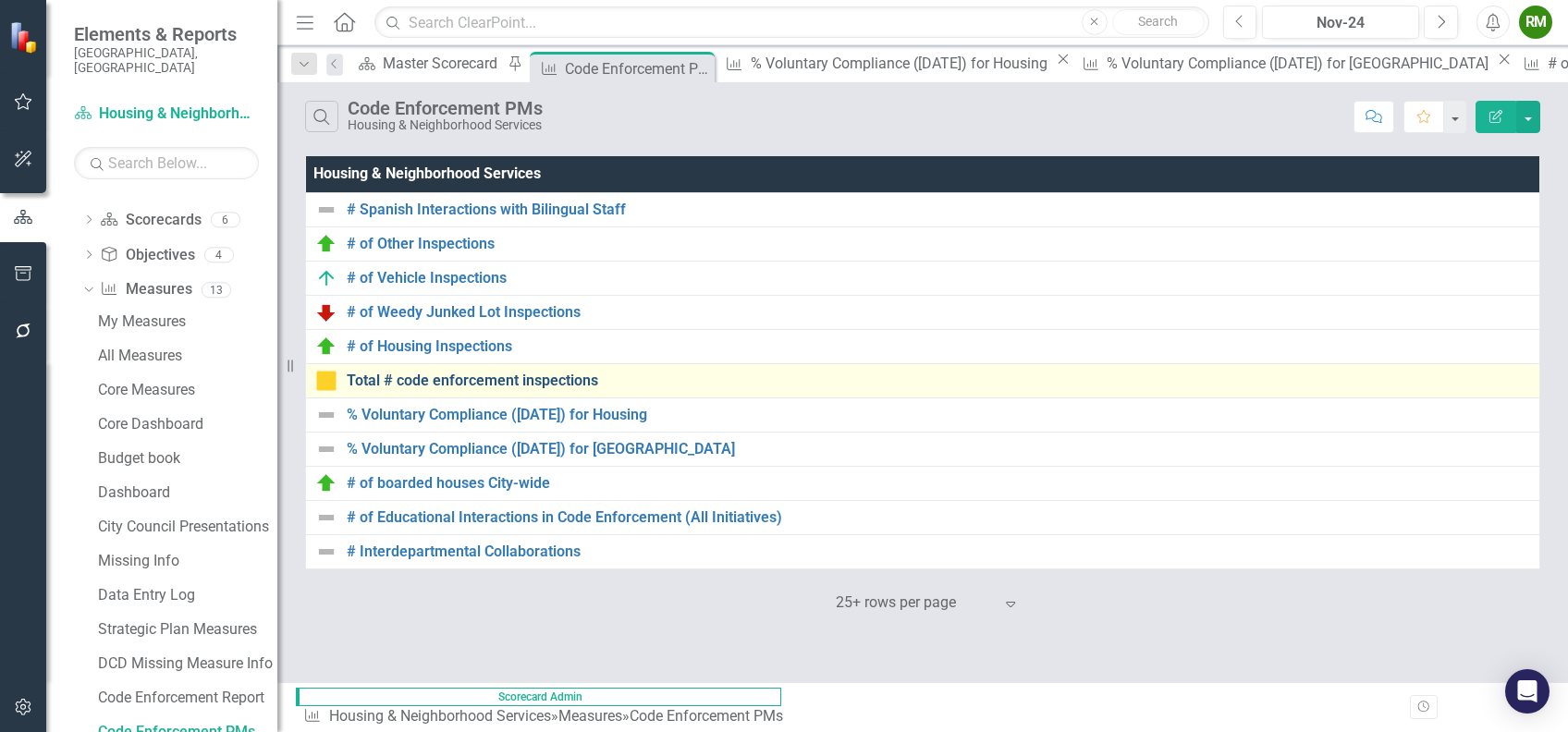
click at [481, 373] on link "Total # code enforcement inspections" at bounding box center [938, 381] width 1183 height 17
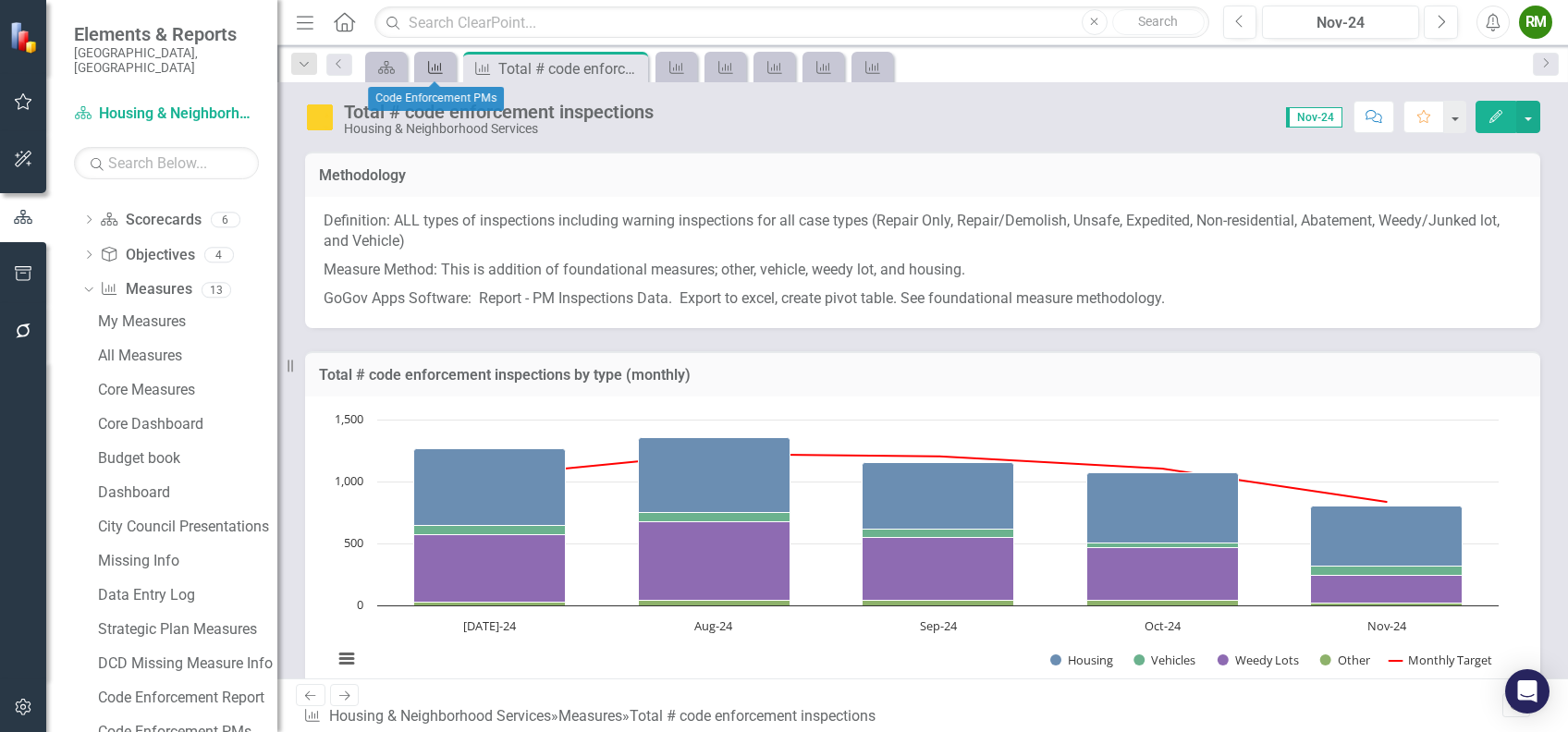
click at [442, 62] on icon "Measure" at bounding box center [436, 68] width 19 height 15
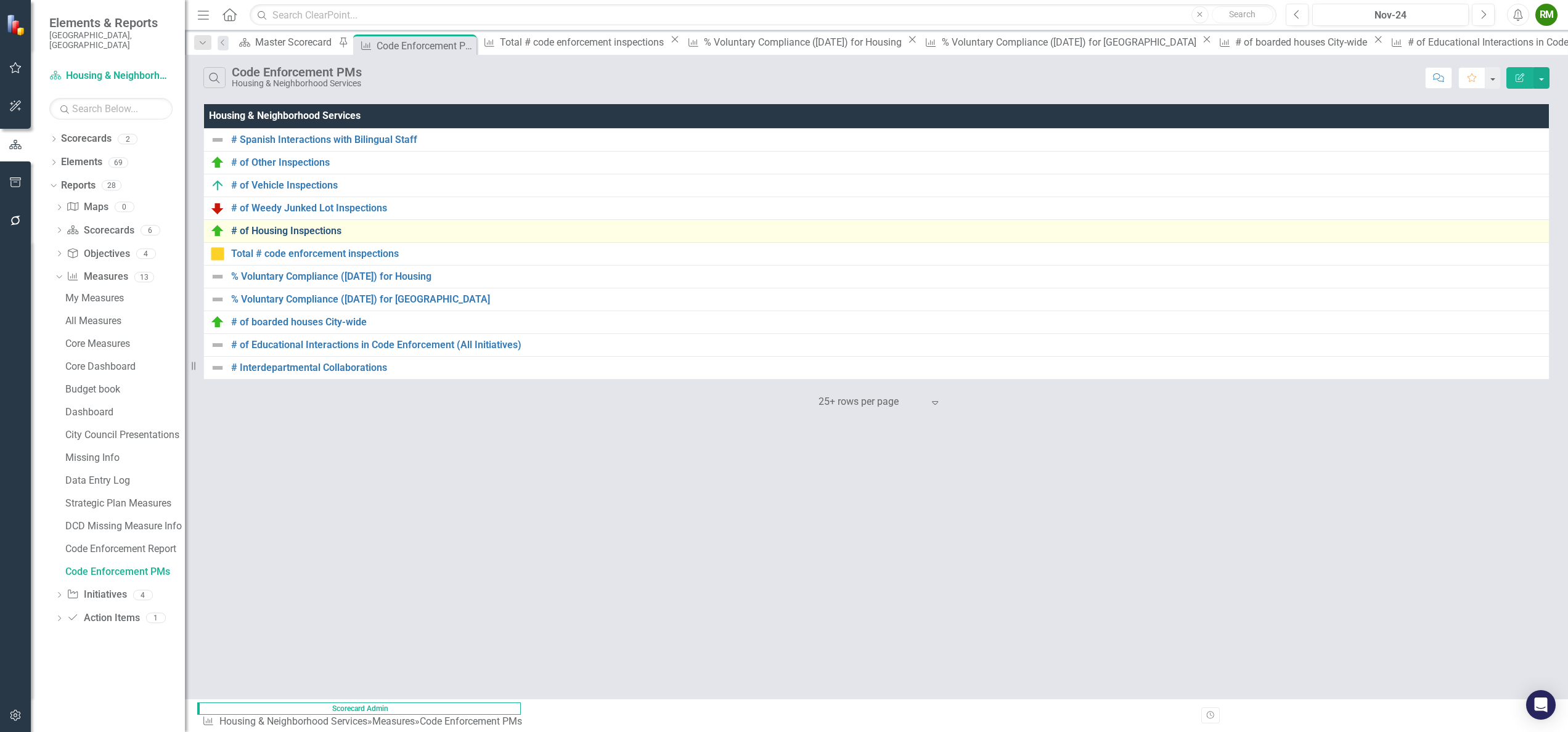
click at [310, 229] on link "# of Housing Inspections" at bounding box center [886, 231] width 1312 height 11
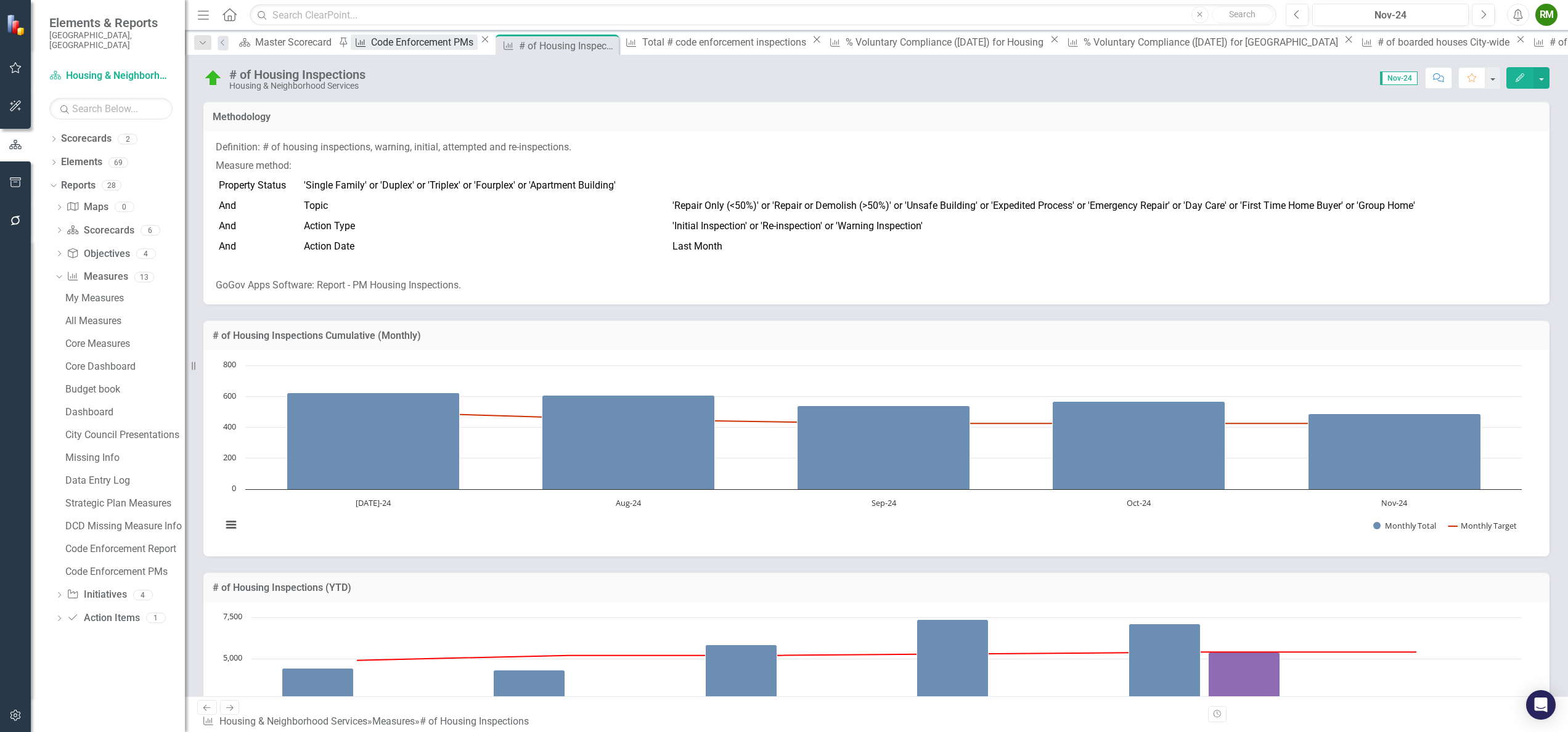
click at [425, 45] on div "Code Enforcement PMs" at bounding box center [424, 42] width 106 height 16
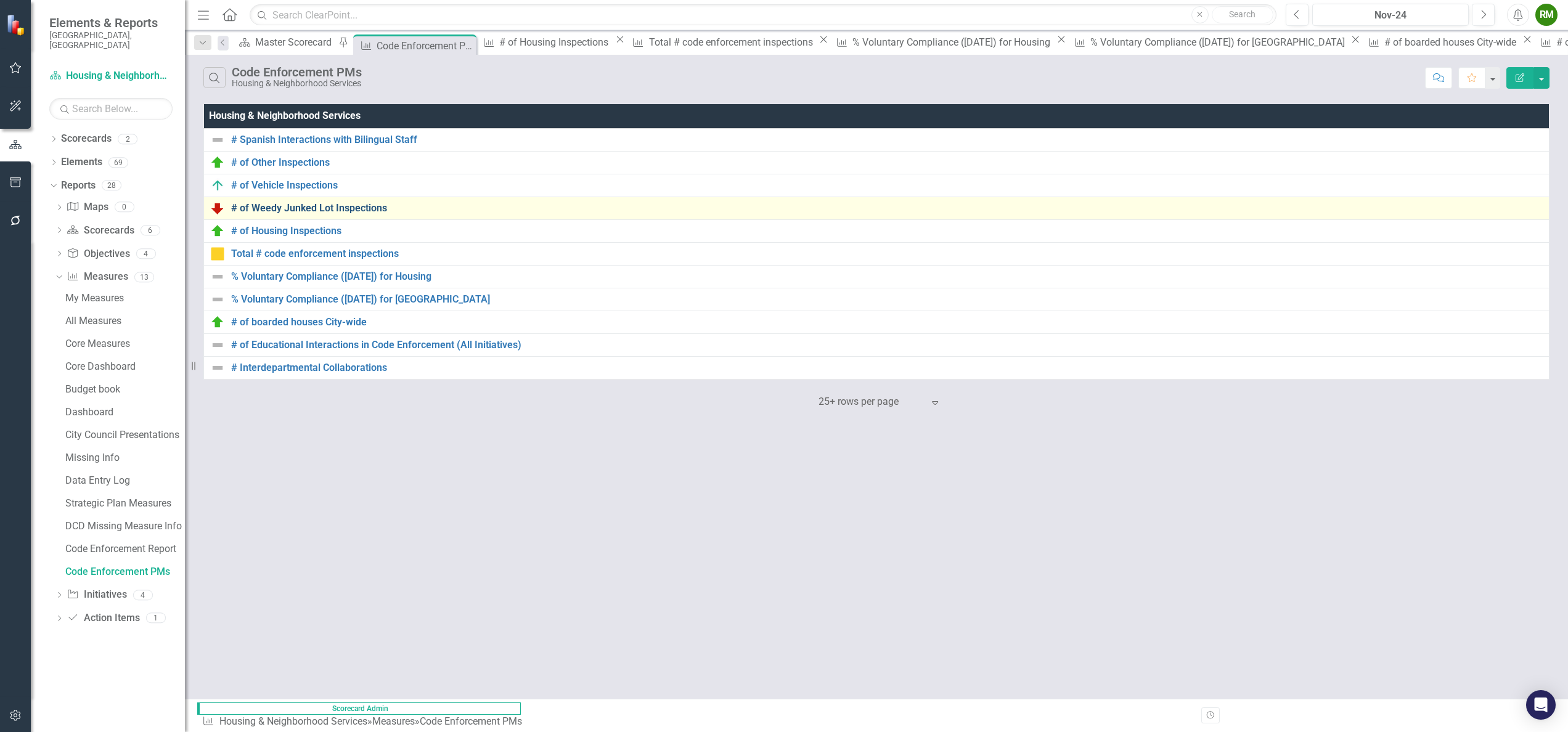
click at [300, 206] on link "# of Weedy Junked Lot Inspections" at bounding box center [886, 208] width 1312 height 11
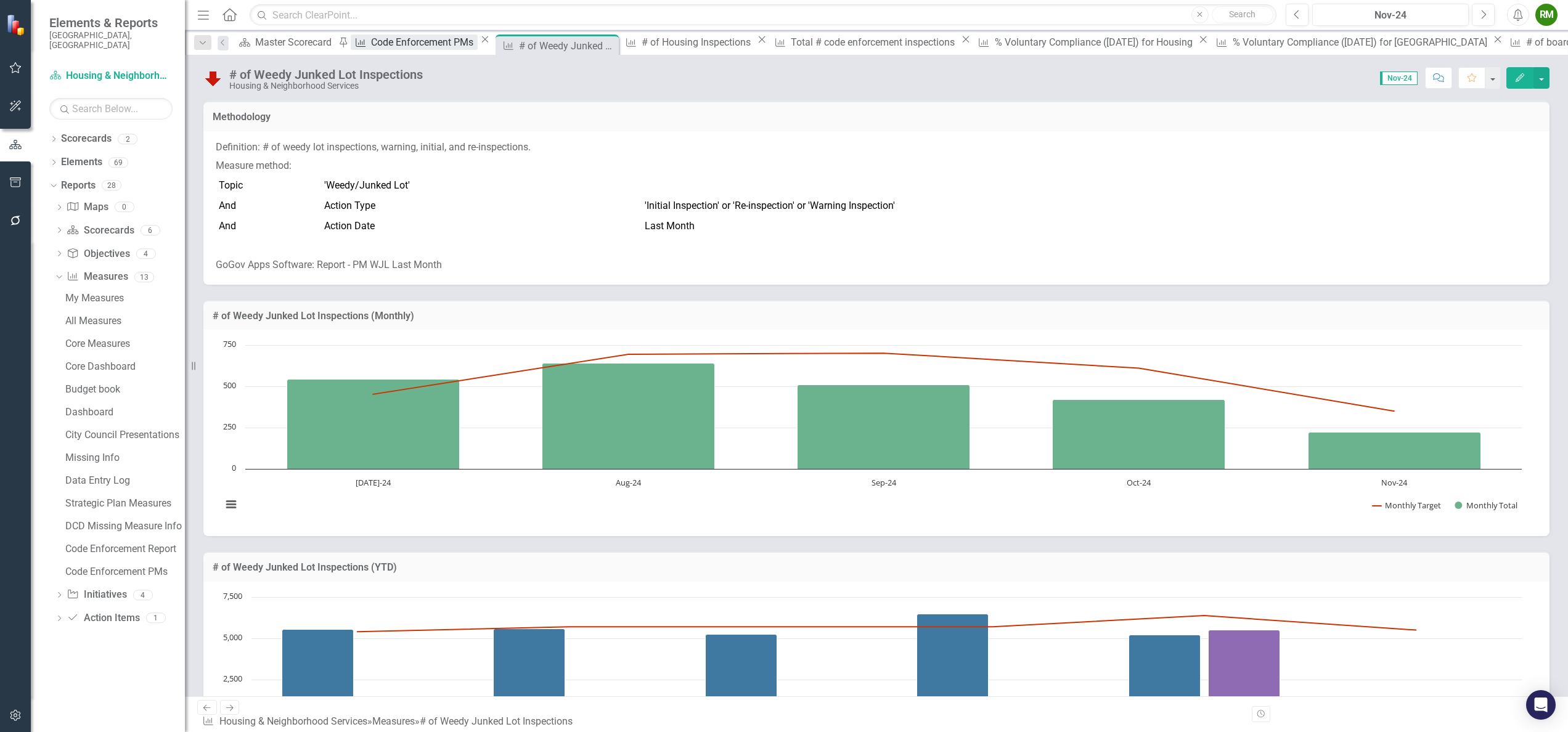
click at [425, 44] on div "Code Enforcement PMs" at bounding box center [424, 42] width 106 height 16
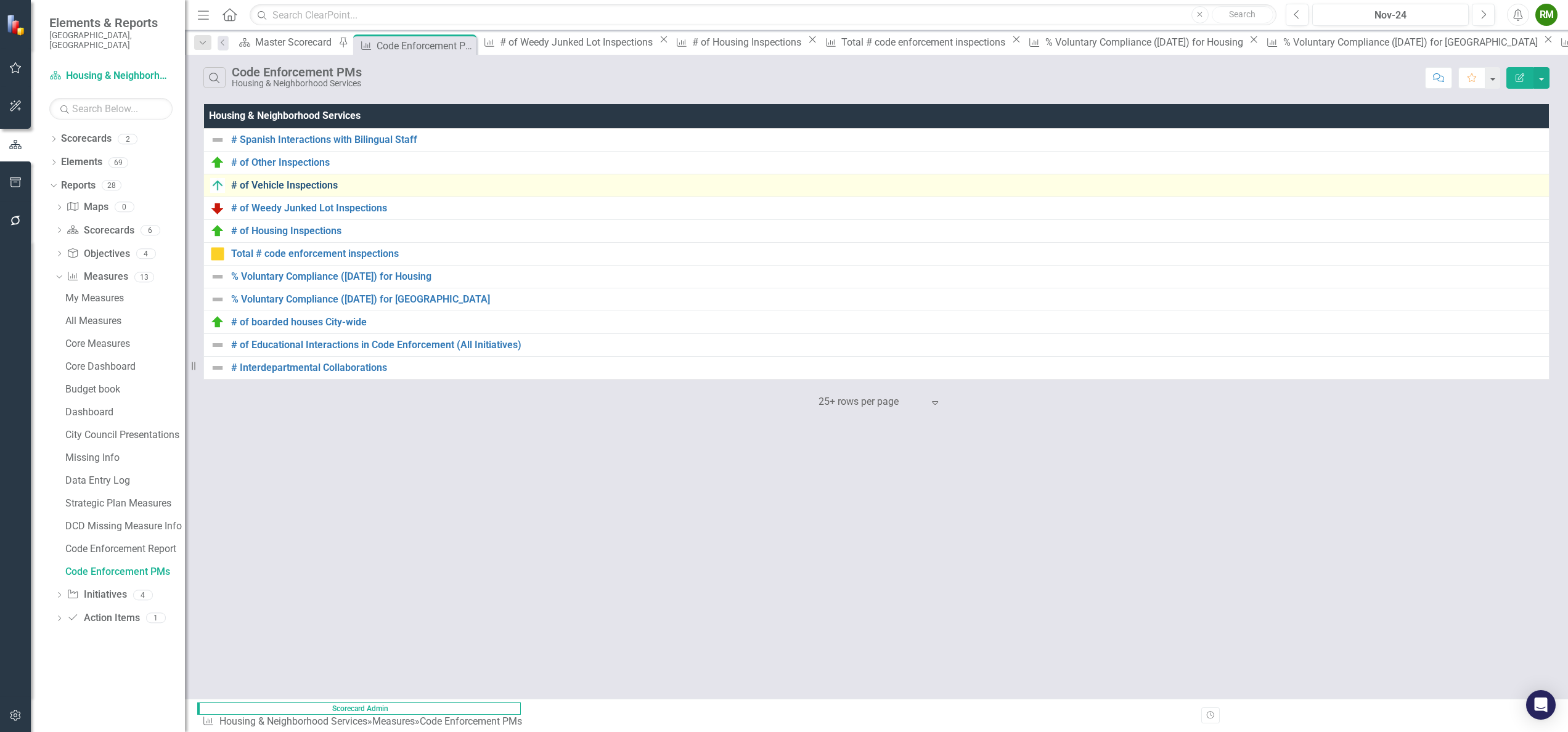
click at [299, 188] on link "# of Vehicle Inspections" at bounding box center [886, 185] width 1312 height 11
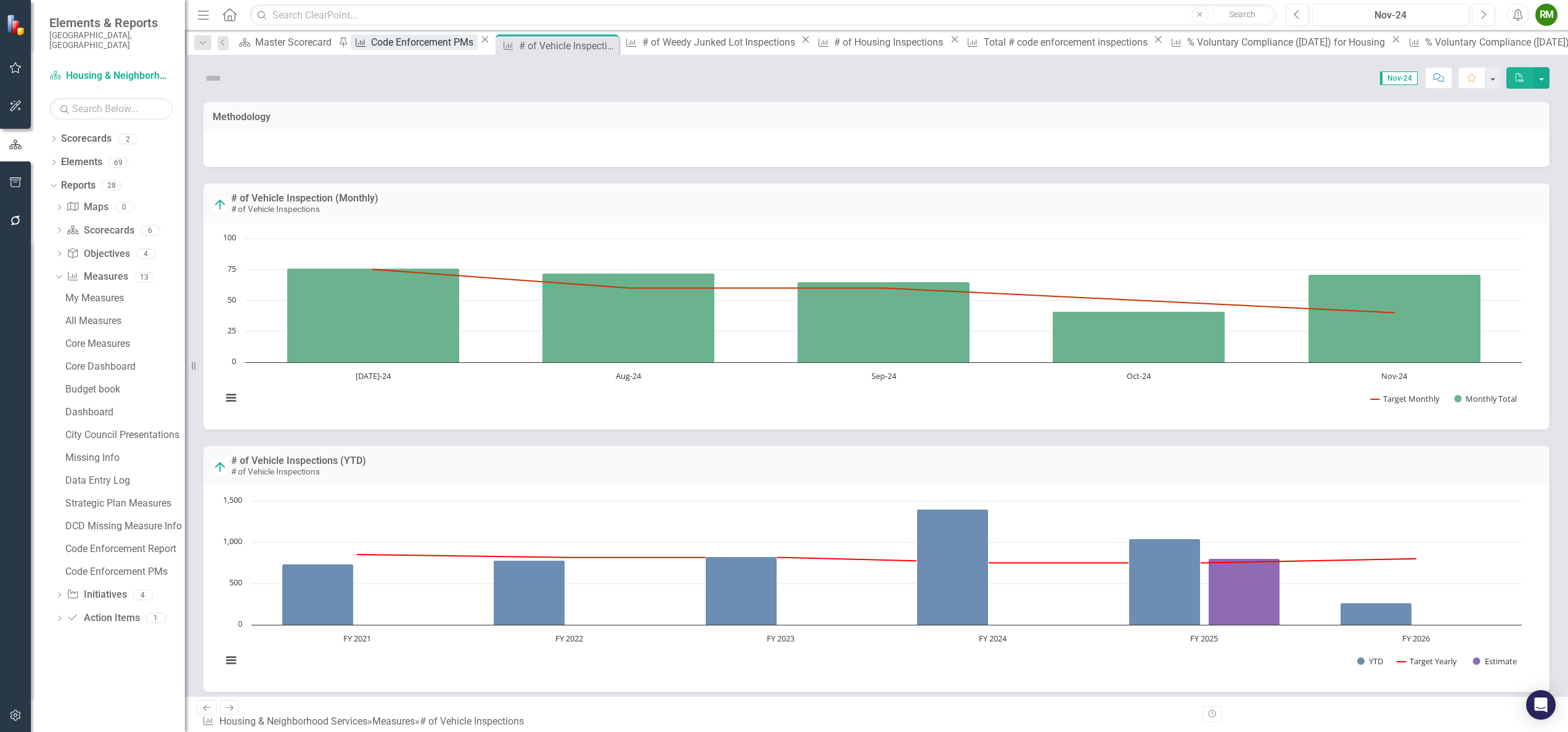
click at [399, 45] on div "Code Enforcement PMs" at bounding box center [424, 42] width 106 height 16
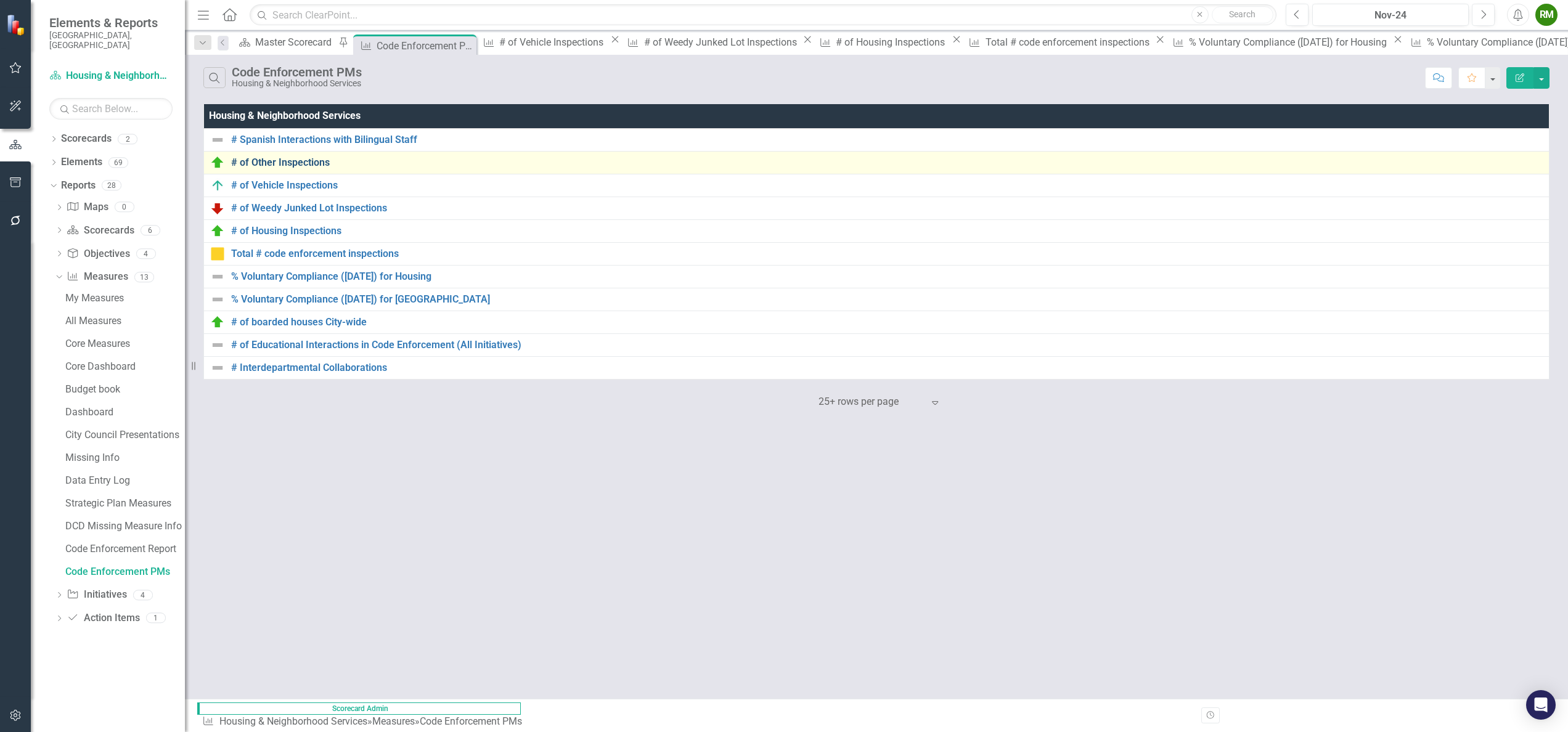
click at [281, 161] on link "# of Other Inspections" at bounding box center [886, 163] width 1312 height 11
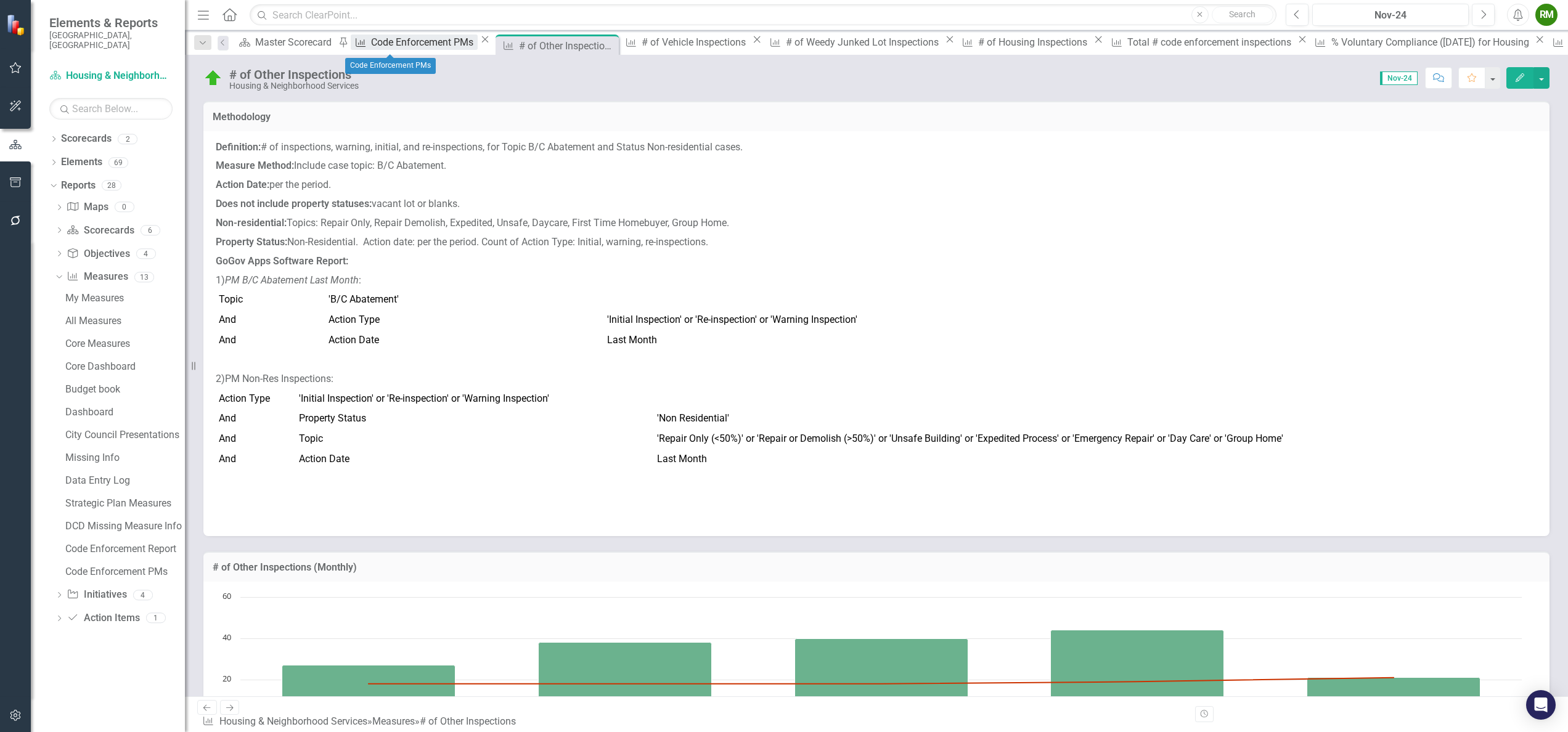
click at [374, 42] on div "Code Enforcement PMs" at bounding box center [424, 42] width 106 height 16
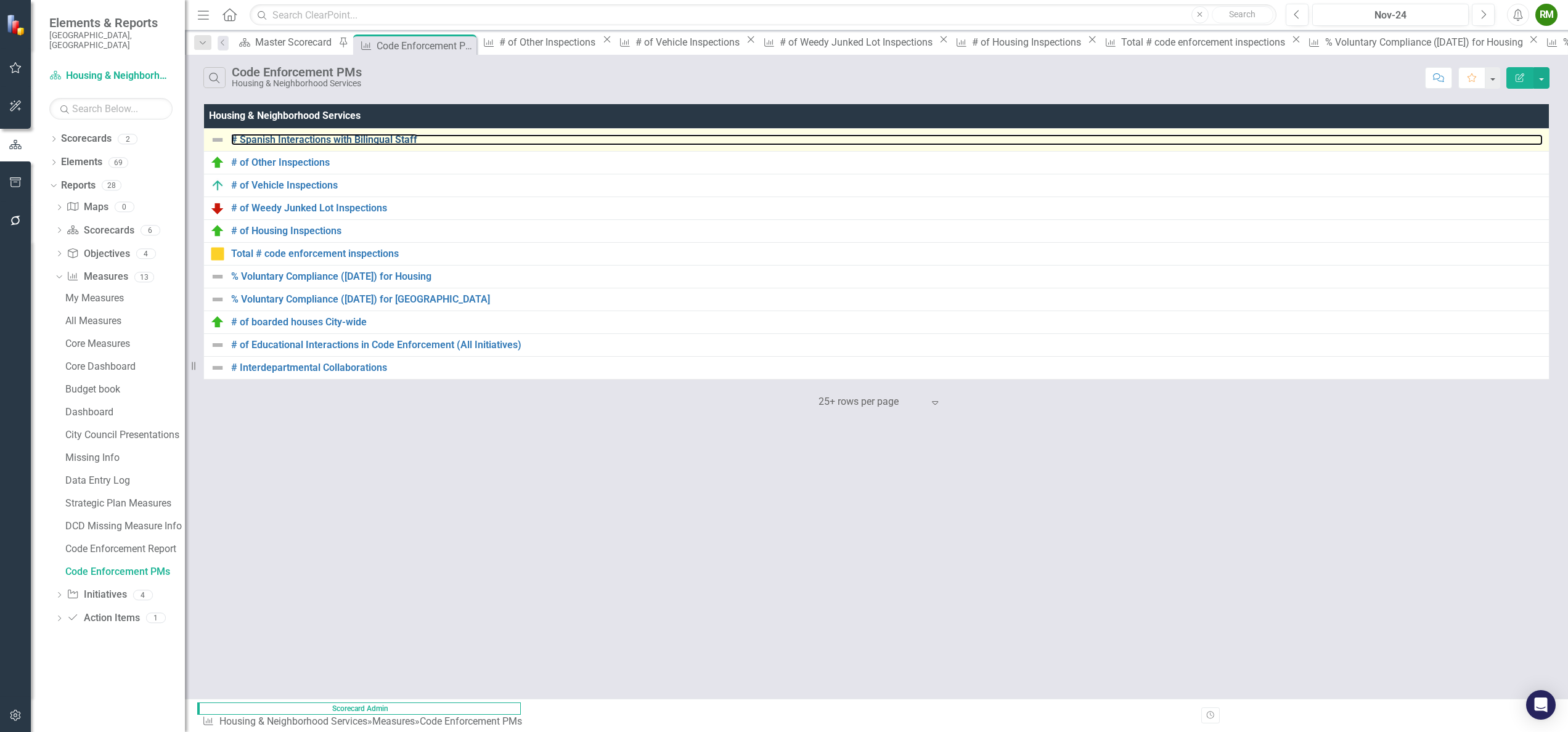
click at [319, 135] on link "# Spanish Interactions with Bilingual Staff" at bounding box center [886, 140] width 1312 height 11
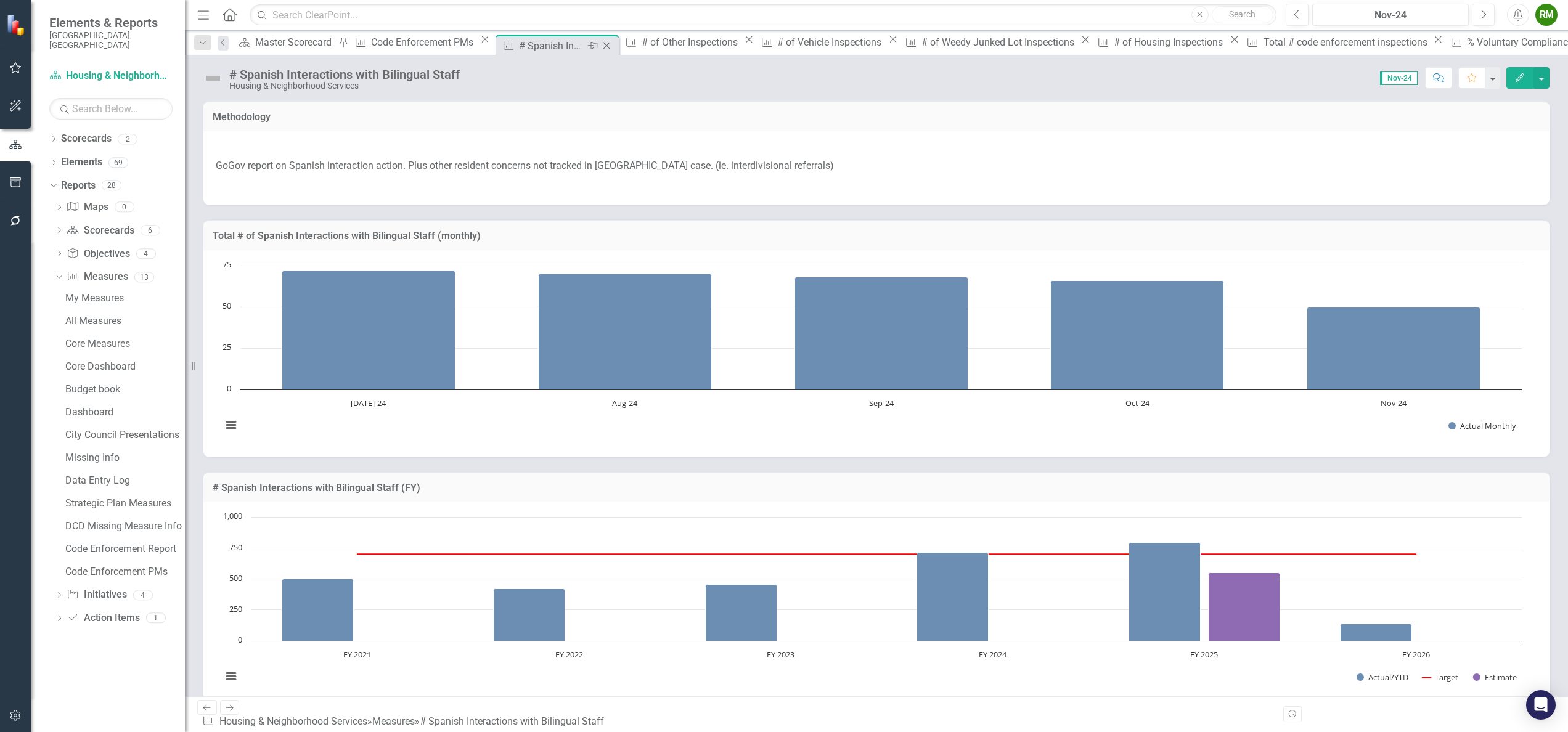
click at [519, 45] on div "# Spanish Interactions with Bilingual Staff" at bounding box center [552, 46] width 66 height 16
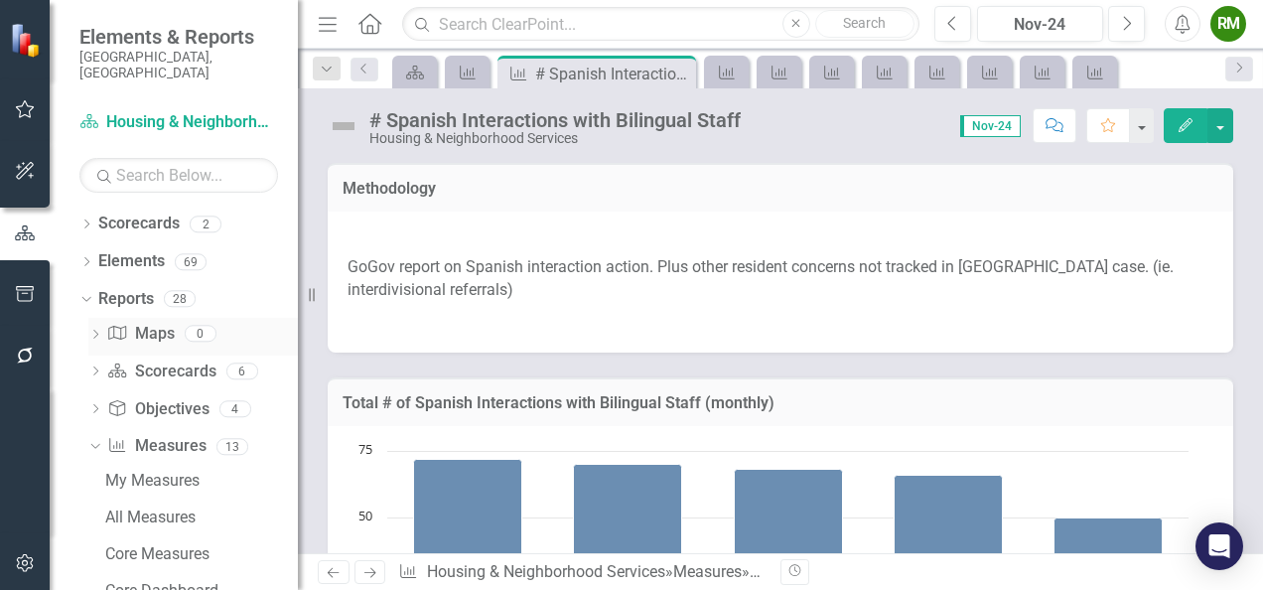
drag, startPoint x: 312, startPoint y: 288, endPoint x: 209, endPoint y: 314, distance: 106.5
click at [209, 314] on div "Elements & Reports City of [GEOGRAPHIC_DATA], [GEOGRAPHIC_DATA] Scorecard Housi…" at bounding box center [149, 295] width 298 height 590
click at [34, 232] on icon "button" at bounding box center [25, 233] width 22 height 18
click at [331, 28] on icon "Menu" at bounding box center [328, 23] width 26 height 21
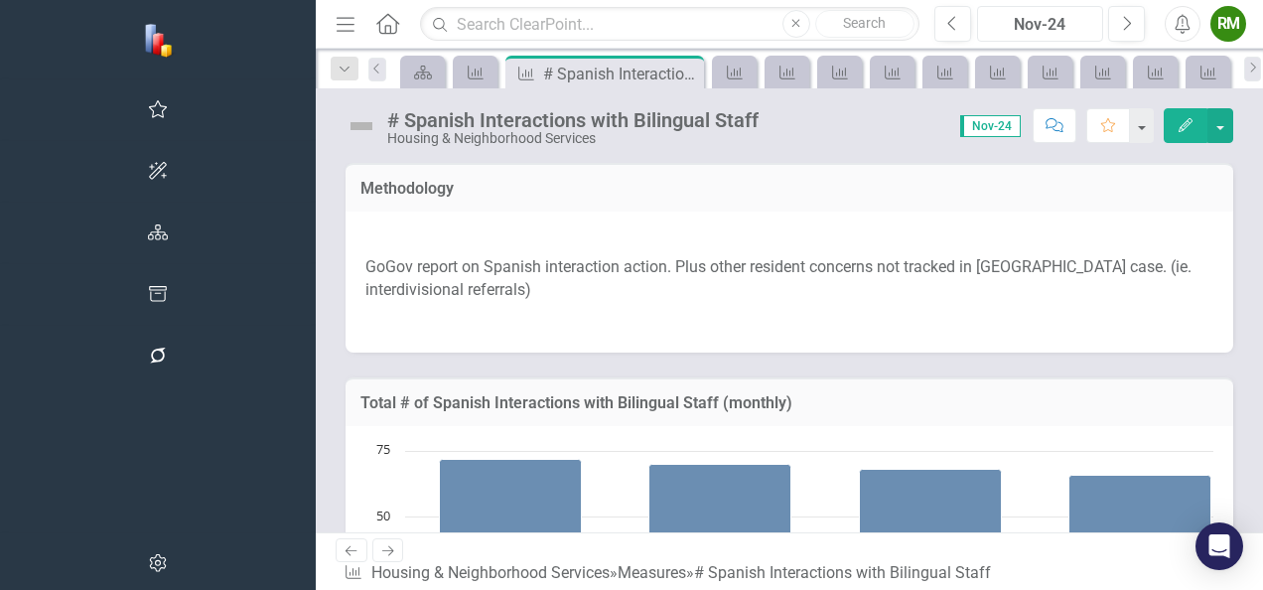
click at [1065, 20] on div "Nov-24" at bounding box center [1040, 25] width 112 height 24
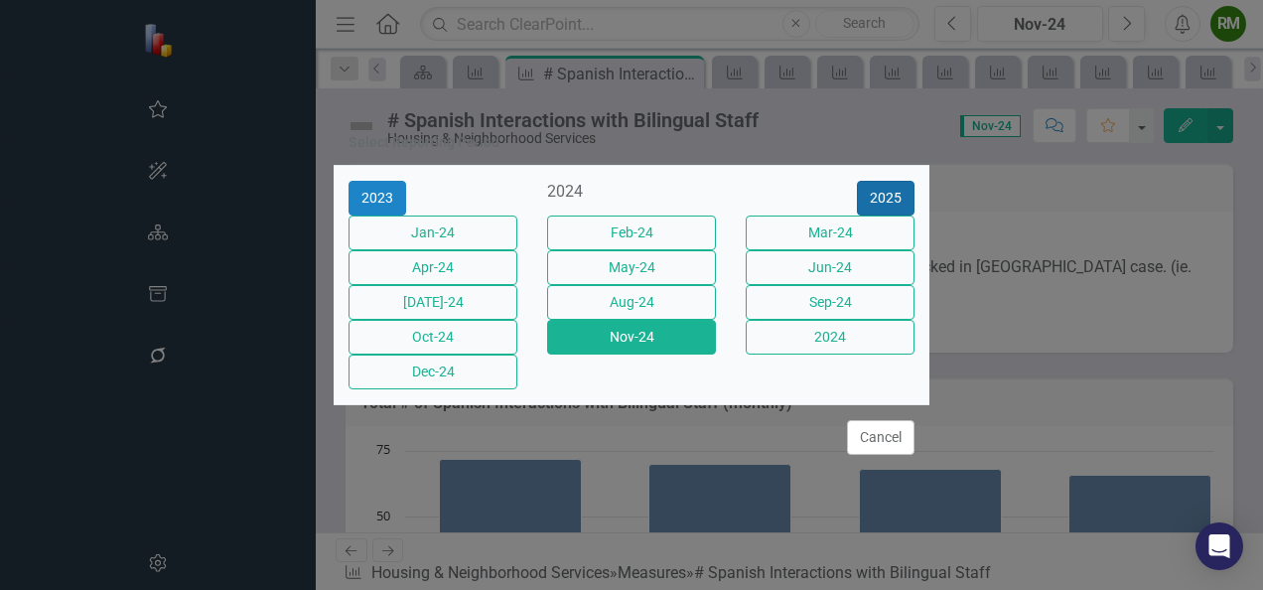
click at [891, 181] on button "2025" at bounding box center [886, 198] width 58 height 35
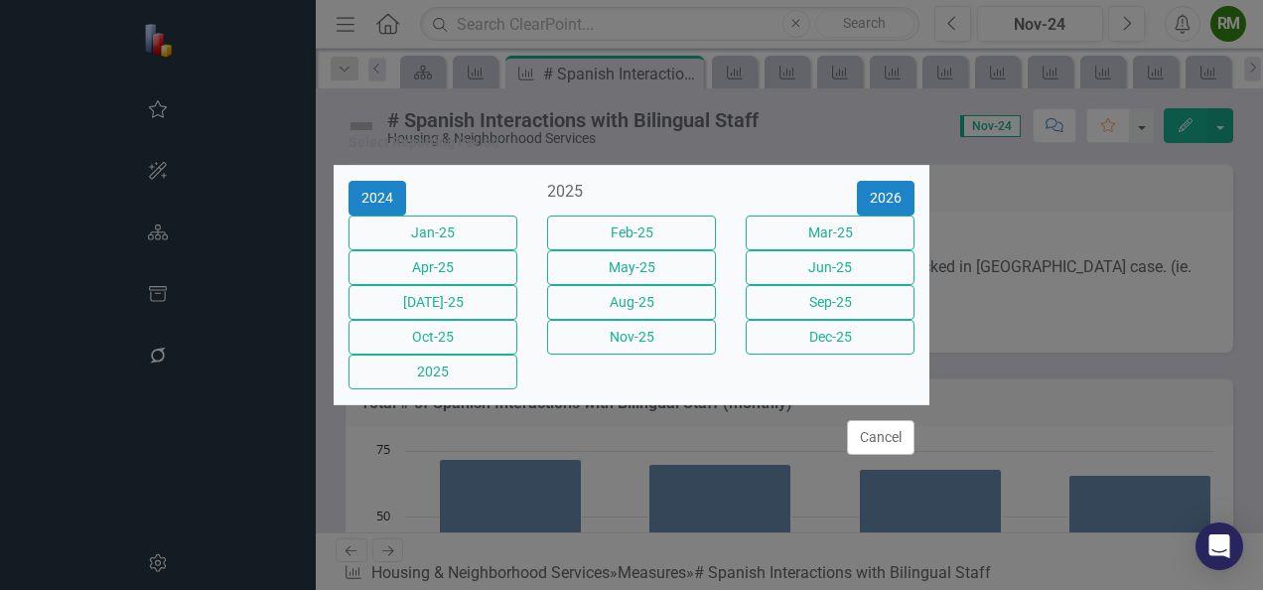
drag, startPoint x: 643, startPoint y: 303, endPoint x: 959, endPoint y: 232, distance: 323.6
click at [645, 304] on button "Aug-25" at bounding box center [631, 302] width 169 height 35
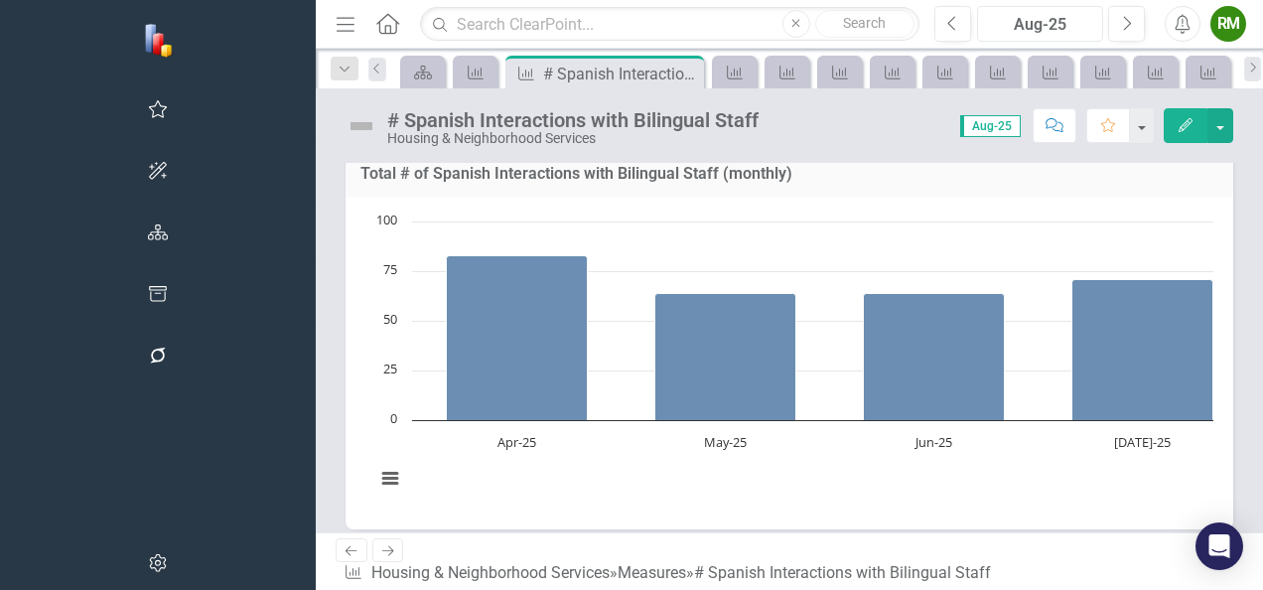
scroll to position [199, 0]
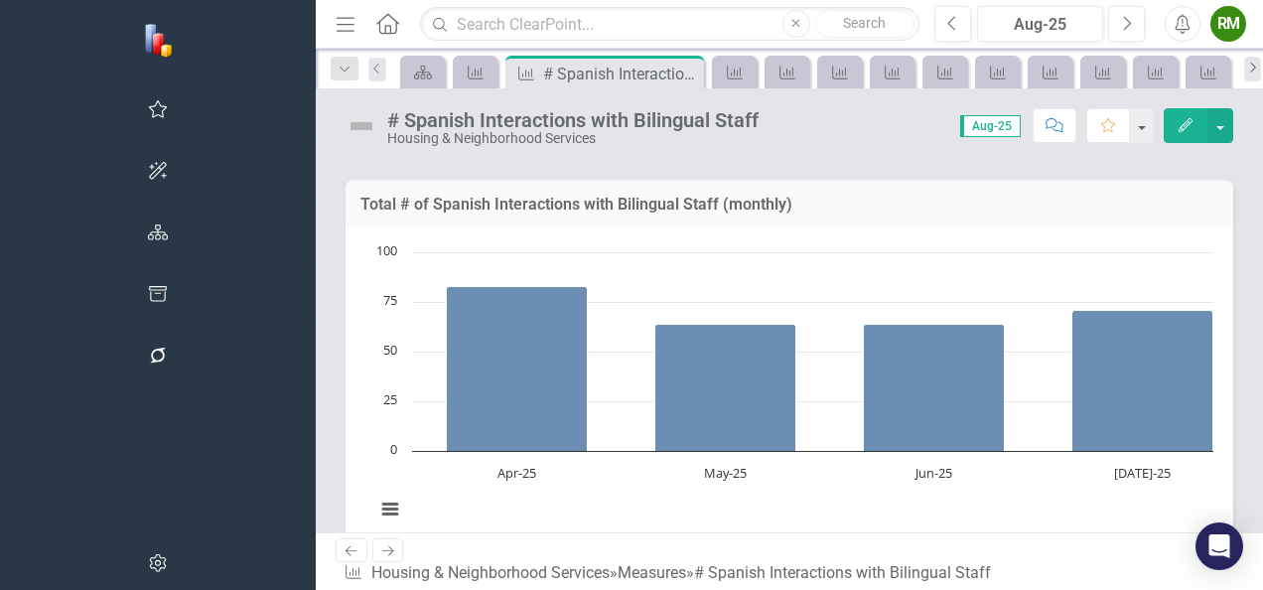
click at [1245, 62] on icon "Next" at bounding box center [1253, 68] width 16 height 12
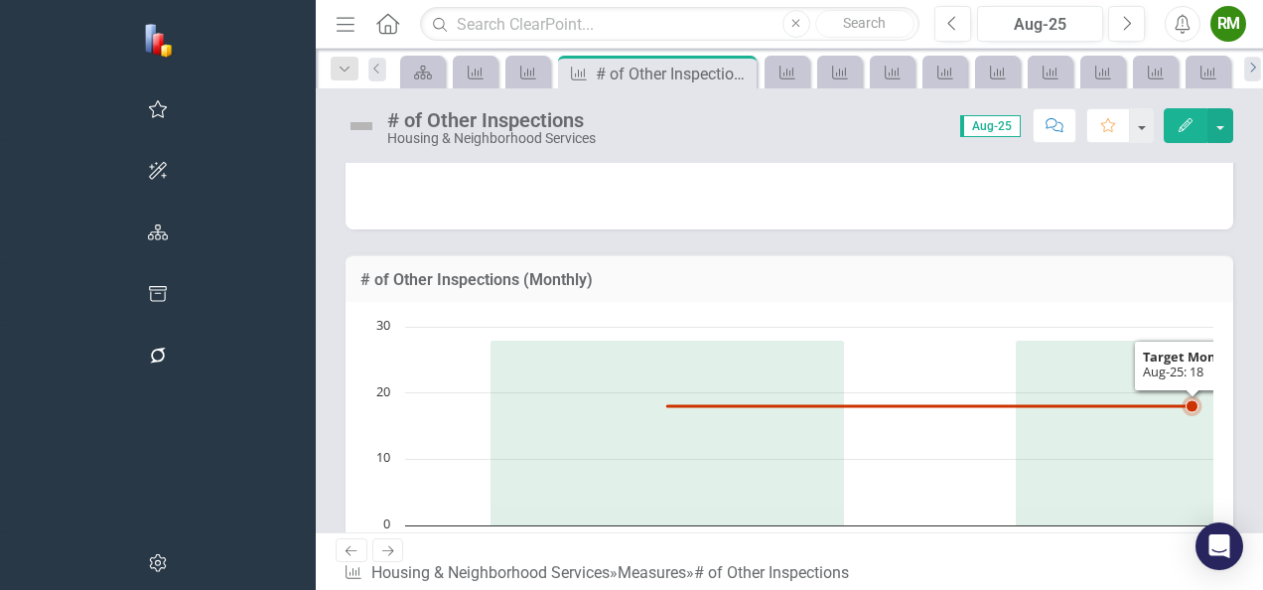
scroll to position [695, 0]
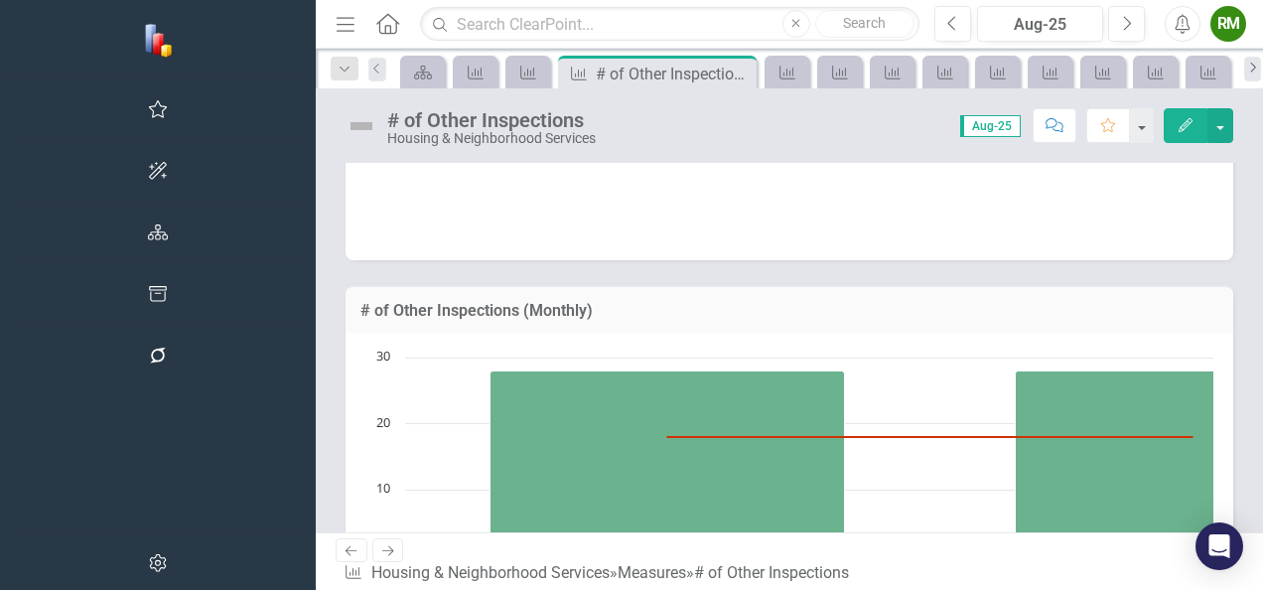
click at [1245, 65] on icon "Next" at bounding box center [1253, 68] width 16 height 12
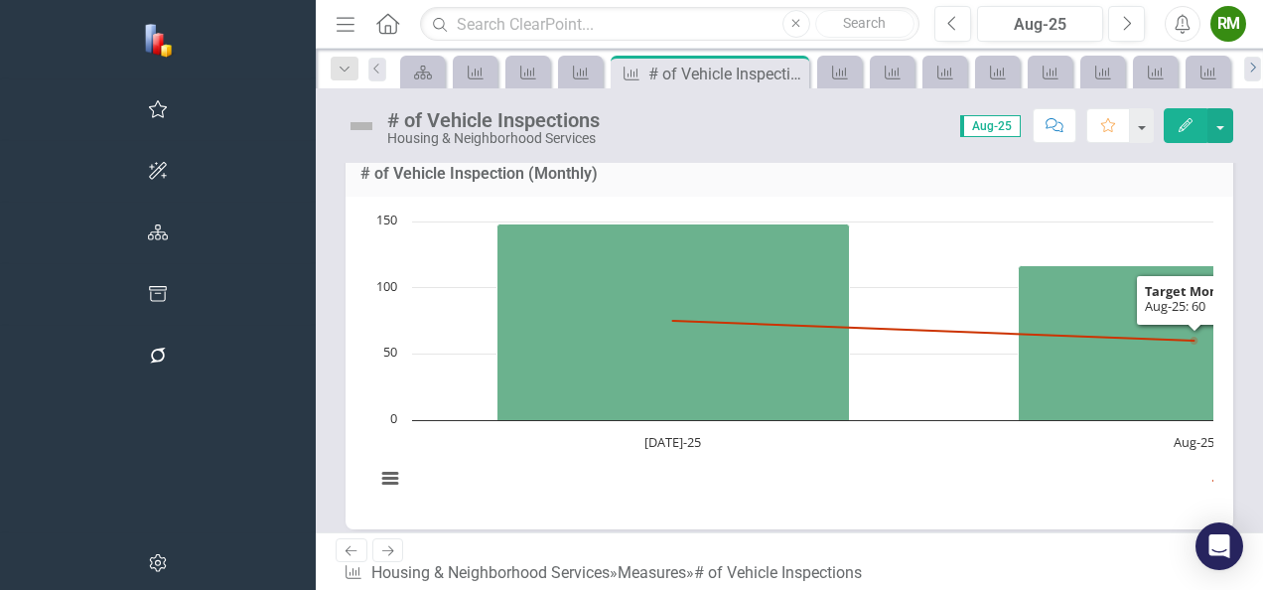
scroll to position [199, 0]
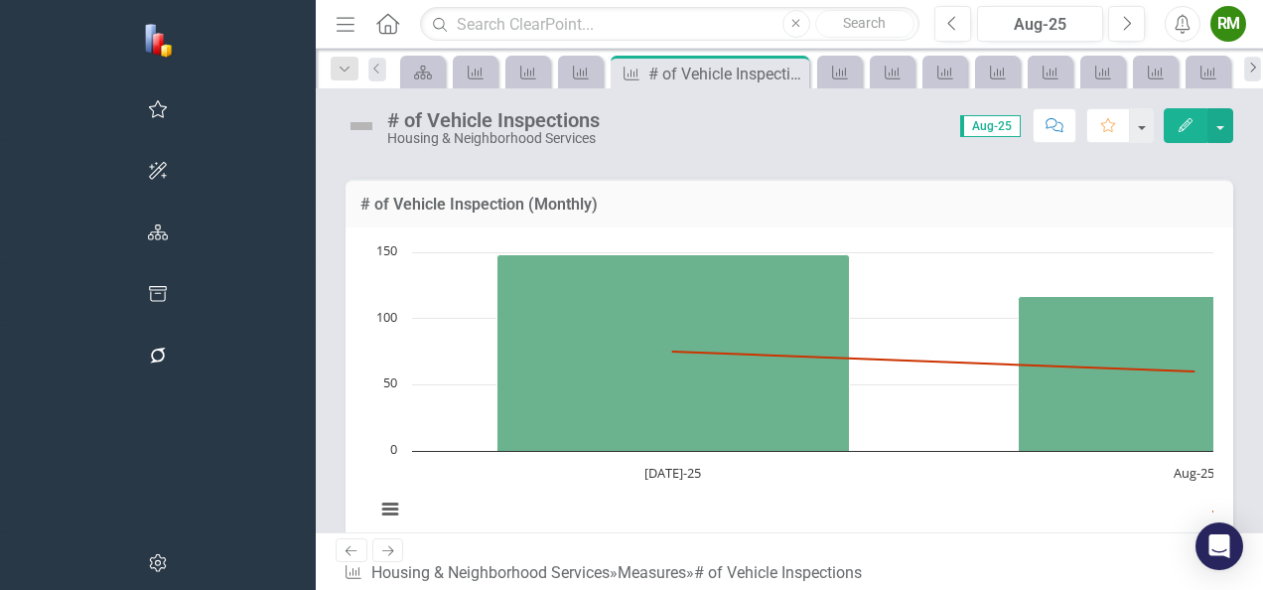
click at [1245, 65] on icon "Next" at bounding box center [1253, 68] width 16 height 12
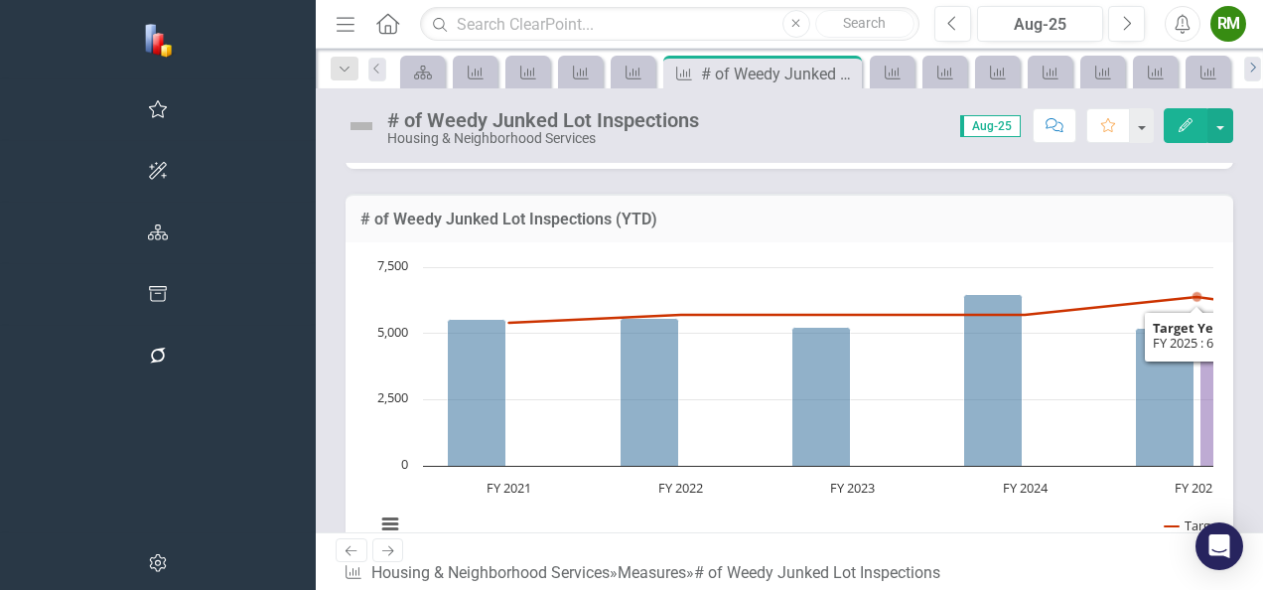
scroll to position [99, 0]
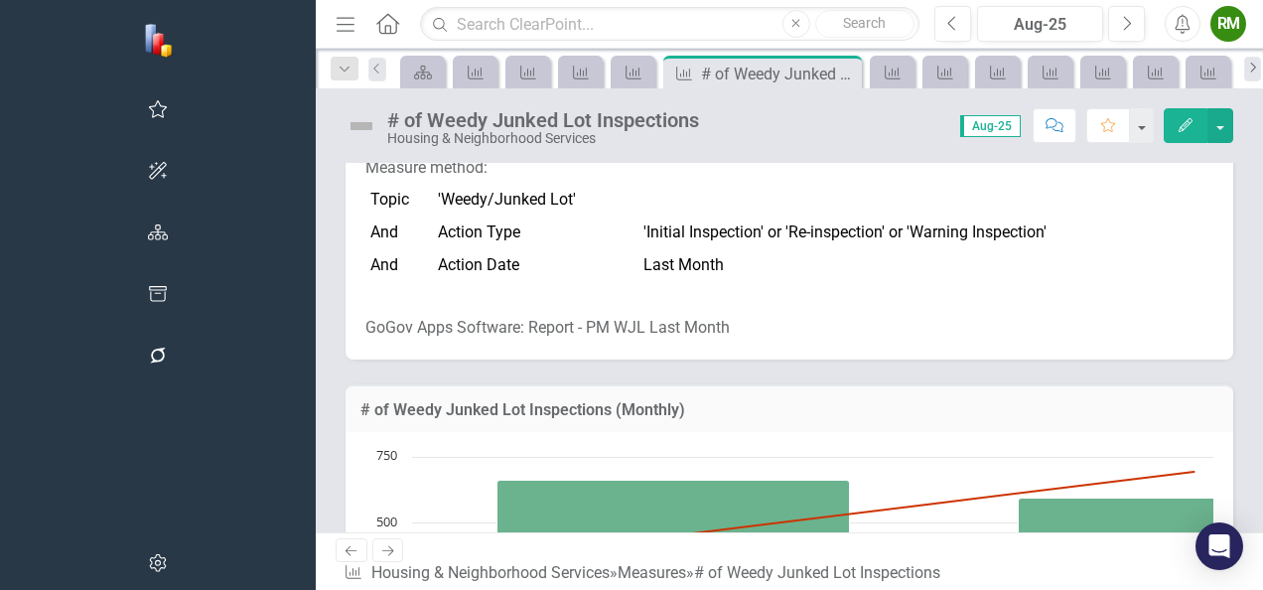
click at [1244, 58] on link "Next" at bounding box center [1253, 69] width 18 height 25
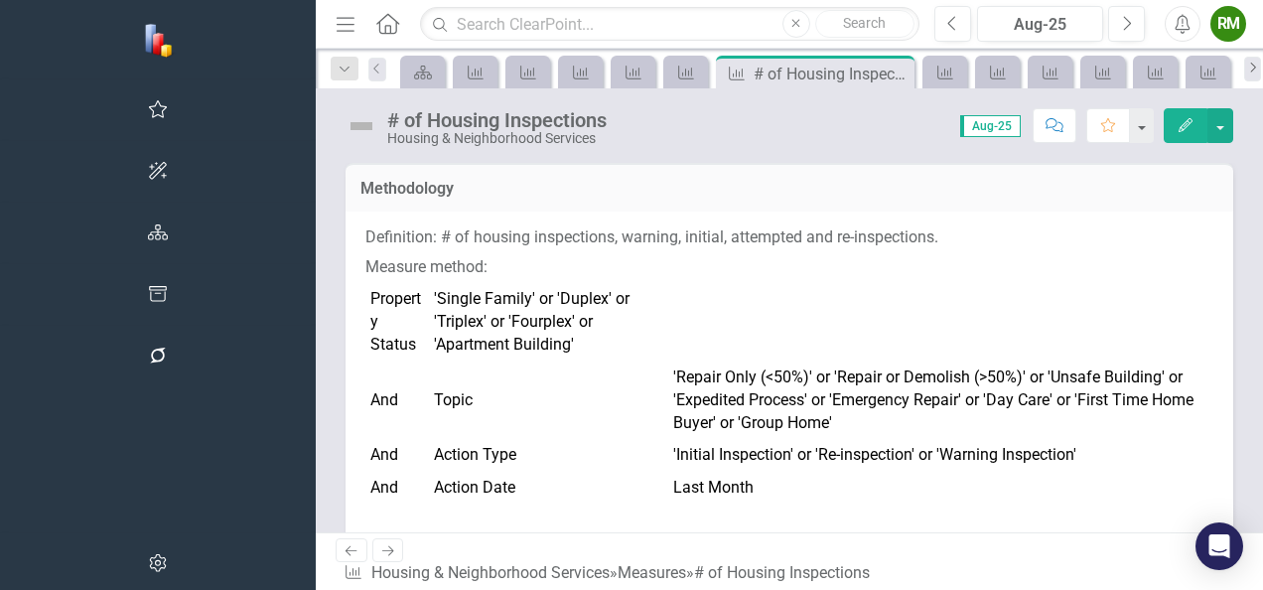
click at [1245, 66] on icon "Next" at bounding box center [1253, 68] width 16 height 12
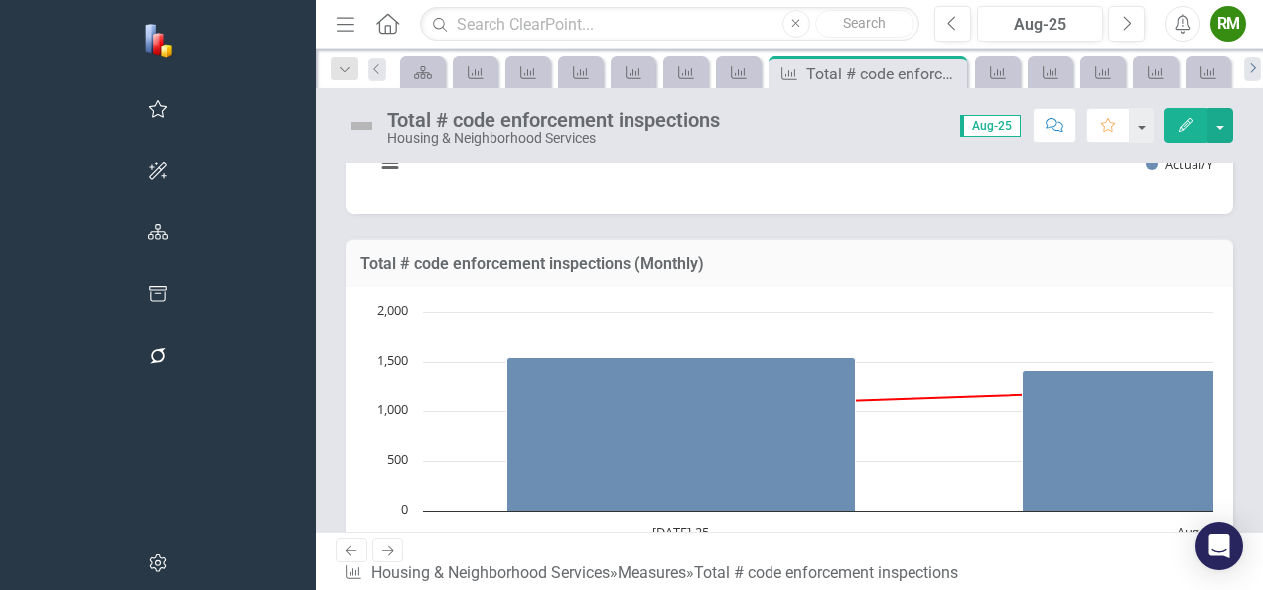
scroll to position [993, 0]
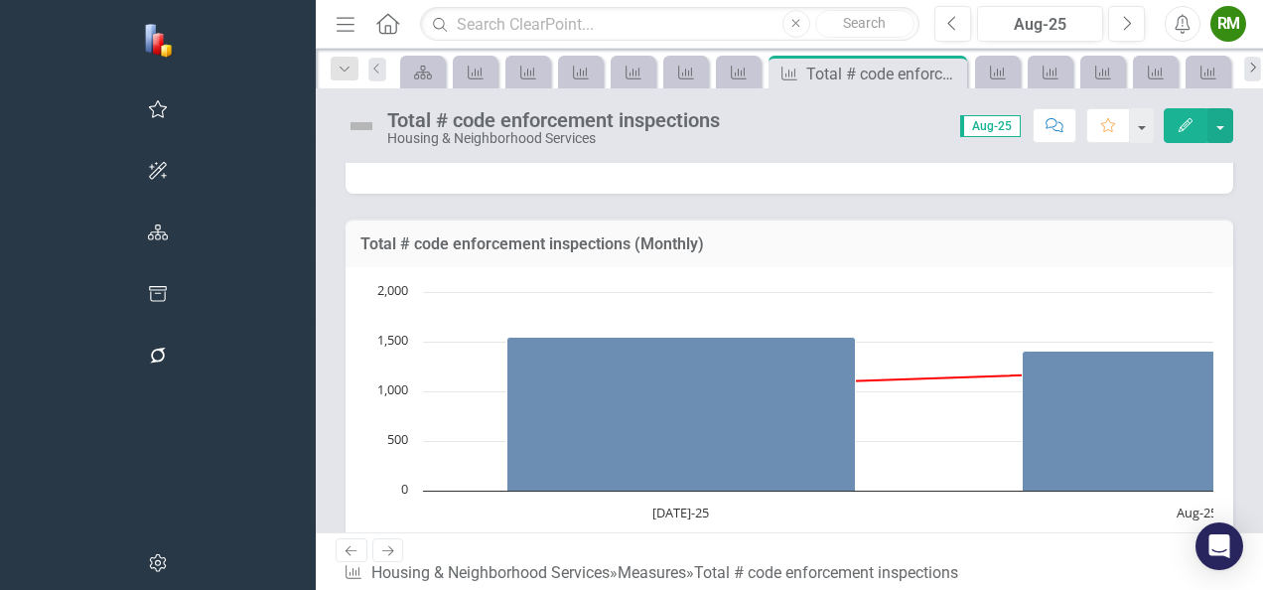
click at [1244, 59] on link "Next" at bounding box center [1253, 69] width 18 height 25
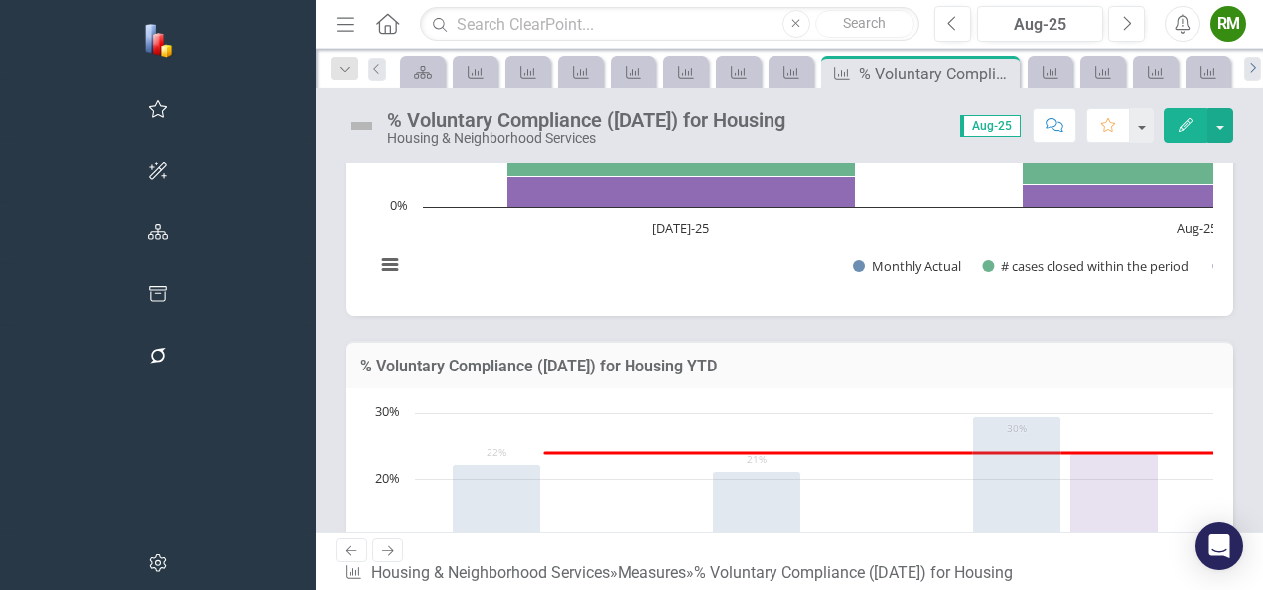
scroll to position [695, 0]
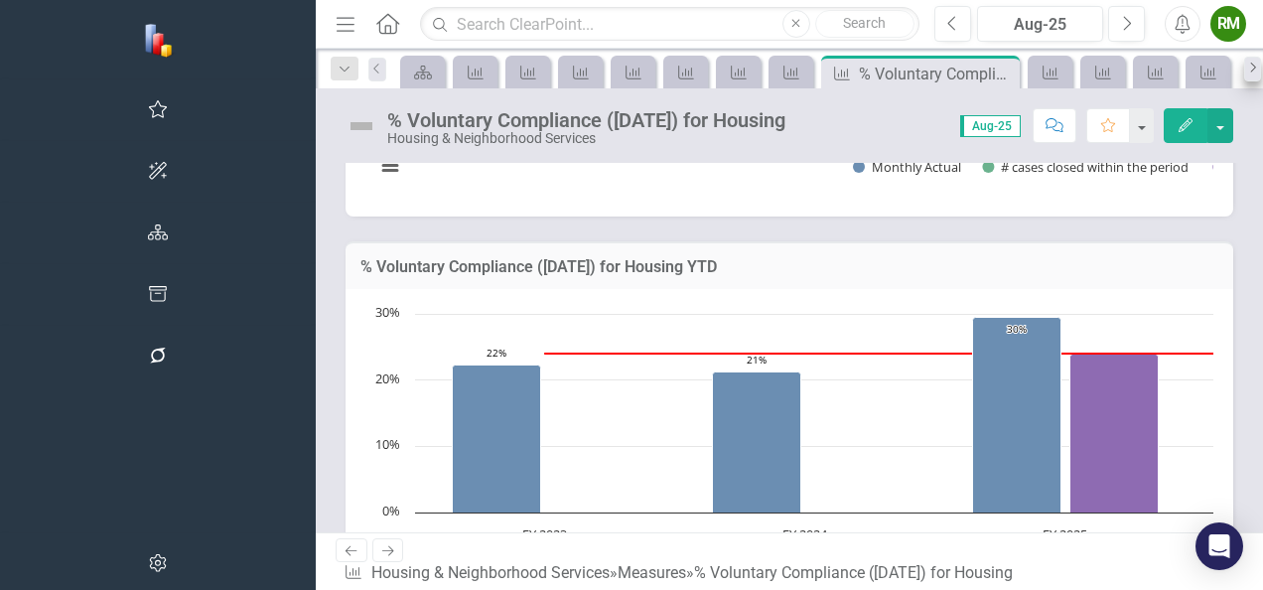
click at [1225, 68] on div "Dropdown Search Scorecard Master Scorecard Pin Measure Code Enforcement PMs Clo…" at bounding box center [789, 69] width 947 height 40
click at [1245, 62] on icon "Next" at bounding box center [1253, 68] width 16 height 12
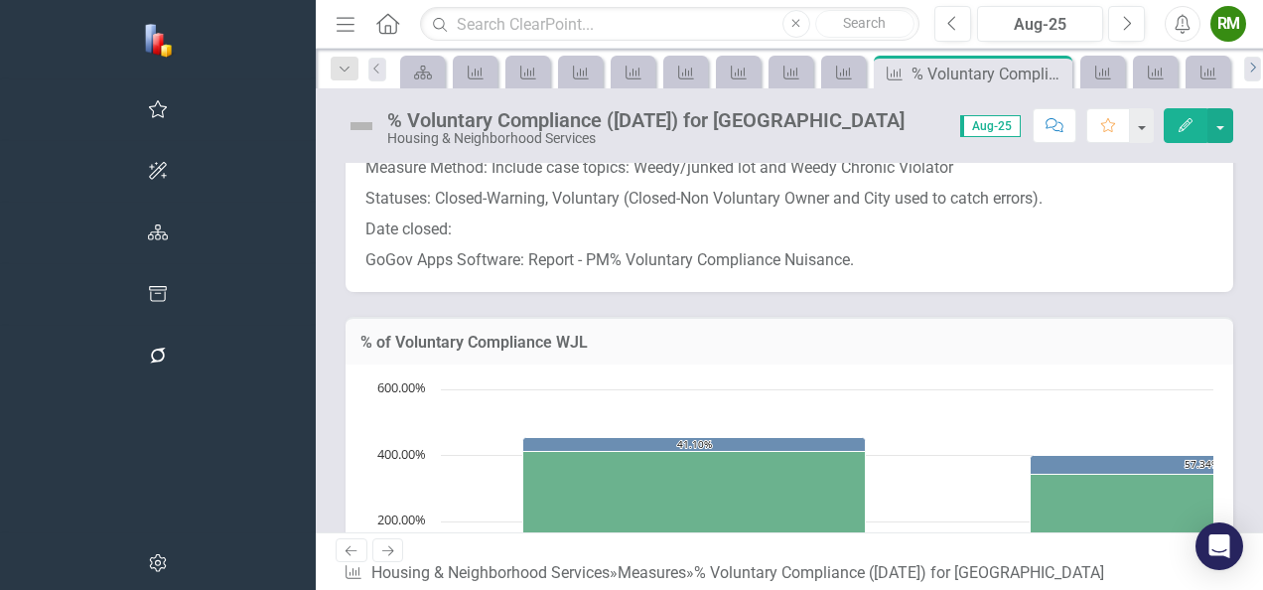
scroll to position [199, 0]
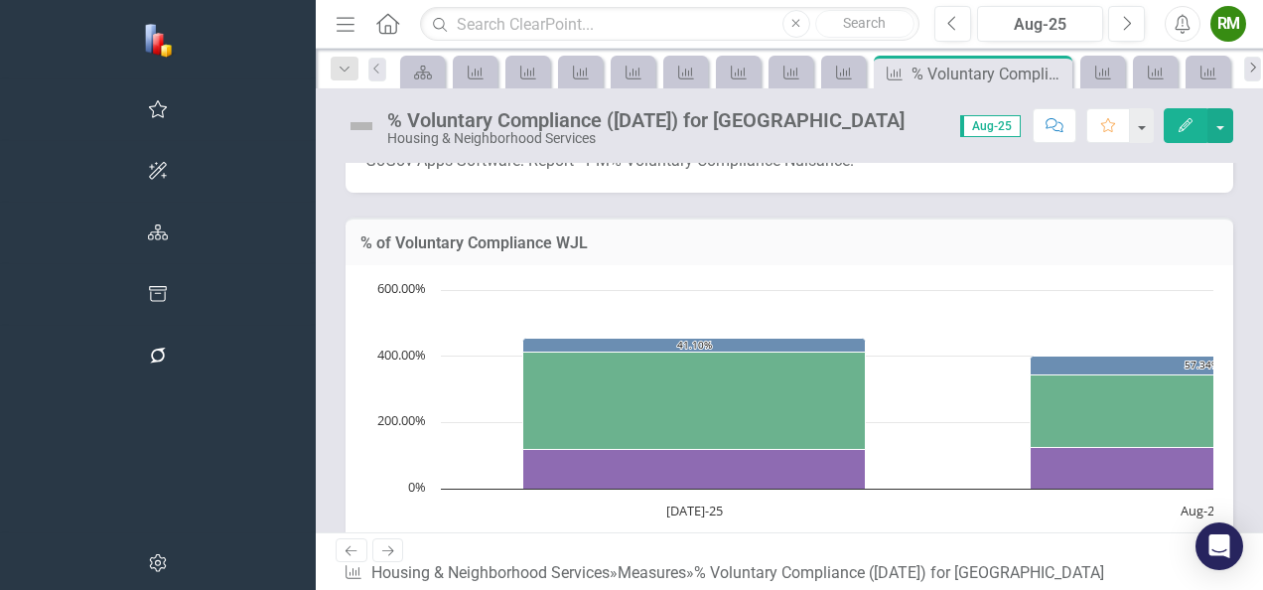
click at [1245, 65] on icon "Next" at bounding box center [1253, 68] width 16 height 12
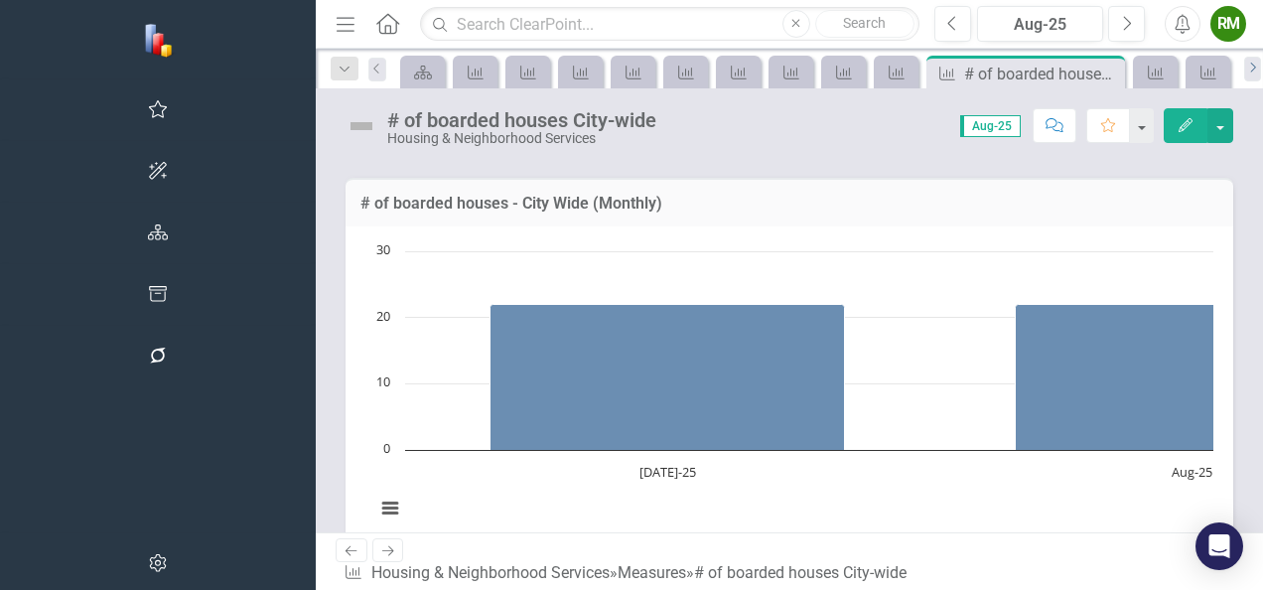
scroll to position [199, 0]
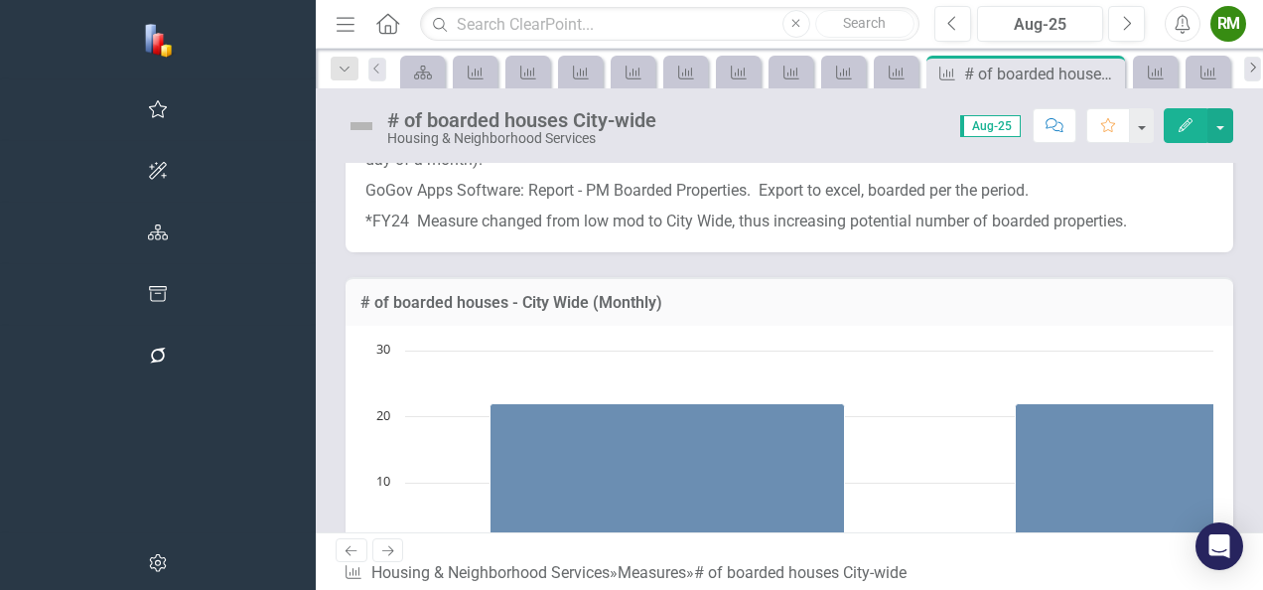
click at [1245, 70] on icon "Next" at bounding box center [1253, 68] width 16 height 12
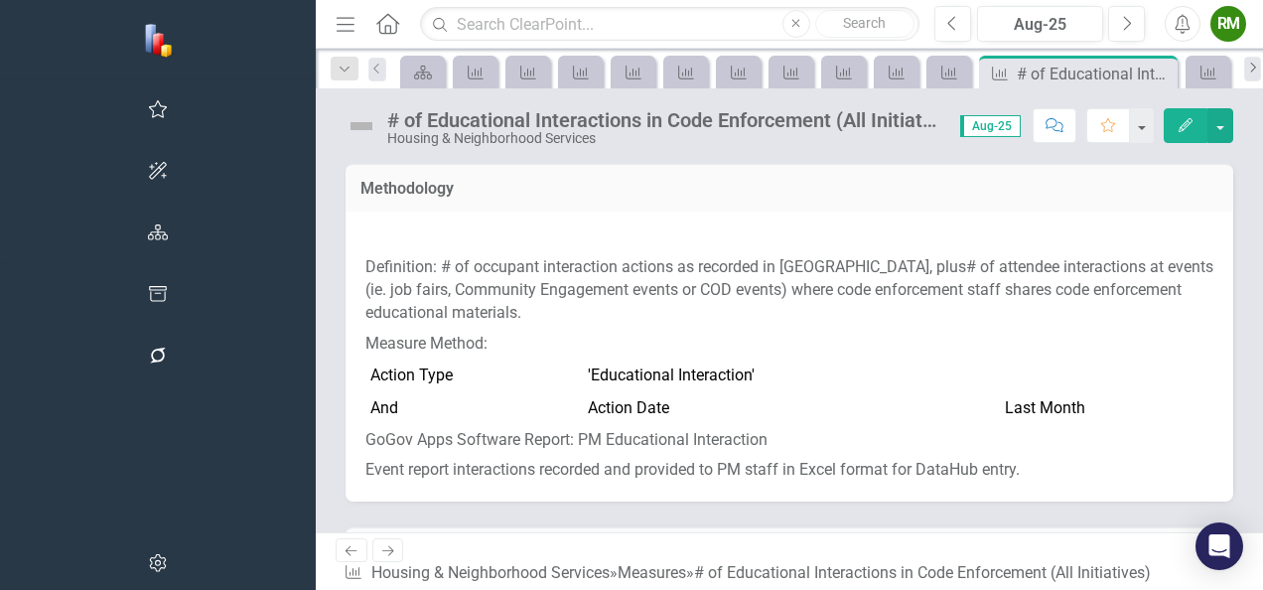
click at [1245, 70] on icon "Next" at bounding box center [1253, 68] width 16 height 12
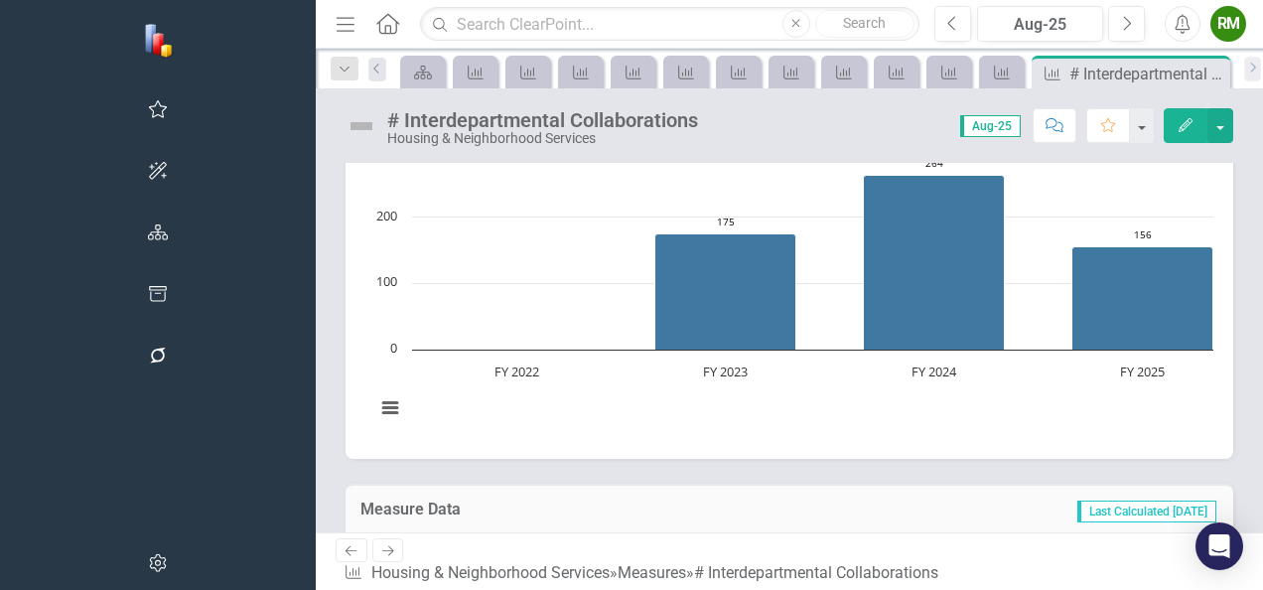
scroll to position [1092, 0]
